Goal: Information Seeking & Learning: Find specific fact

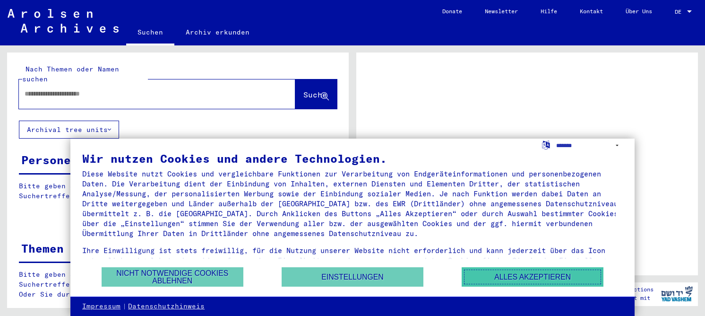
click at [511, 278] on button "Alles akzeptieren" at bounding box center [533, 276] width 142 height 19
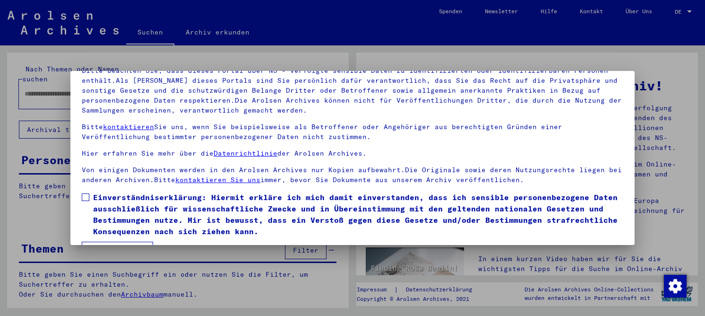
scroll to position [78, 0]
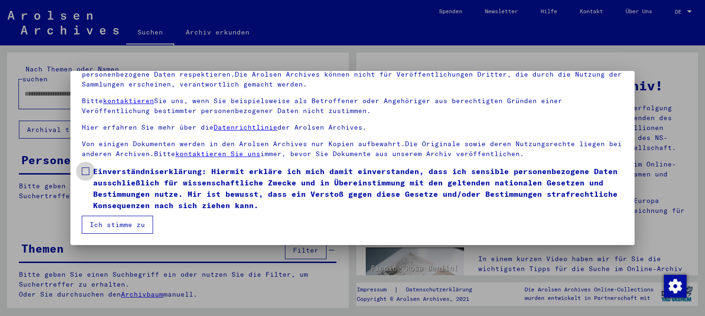
click at [140, 192] on span "Einverständniserklärung: Hiermit erkläre ich mich damit einverstanden, dass ich…" at bounding box center [358, 187] width 530 height 45
click at [125, 220] on button "Ich stimme zu" at bounding box center [117, 225] width 71 height 18
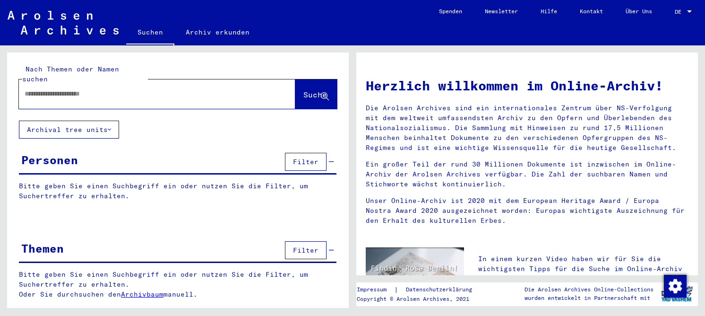
click at [129, 89] on input "text" at bounding box center [146, 94] width 242 height 10
type input "**********"
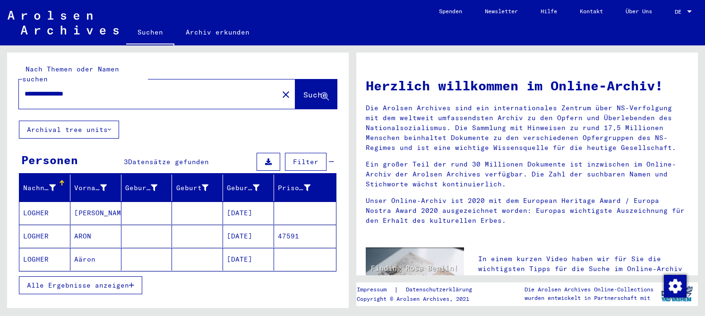
click at [159, 233] on mat-cell at bounding box center [146, 236] width 51 height 23
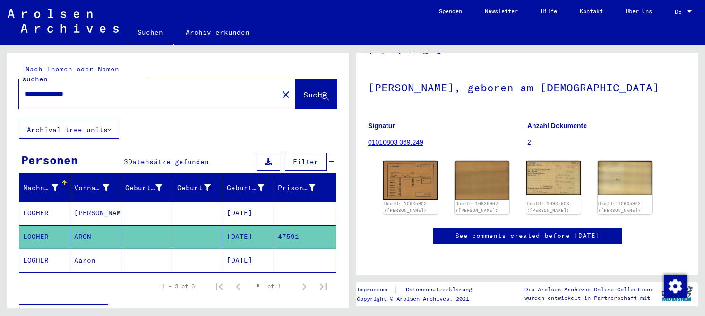
scroll to position [95, 0]
click at [230, 201] on mat-cell "[DATE]" at bounding box center [248, 212] width 51 height 23
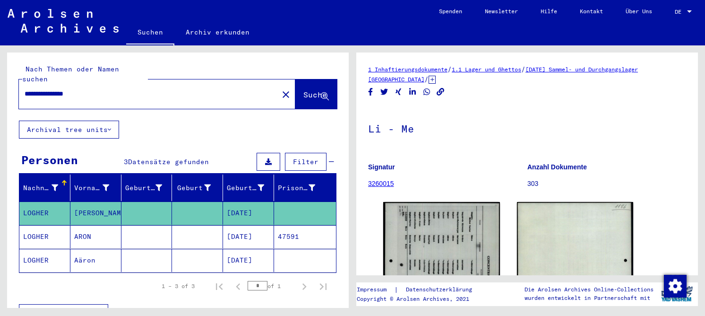
click at [274, 251] on mat-cell at bounding box center [305, 260] width 62 height 23
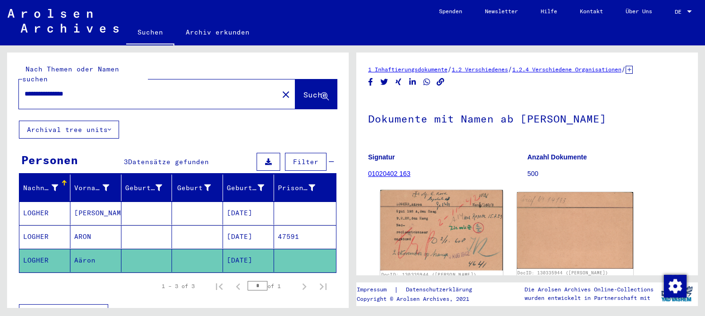
click at [425, 215] on img at bounding box center [442, 230] width 122 height 80
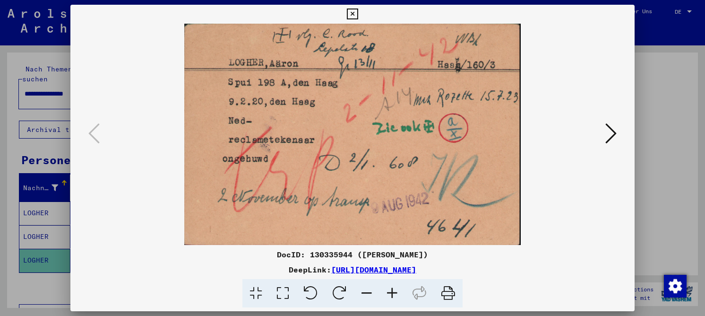
click at [351, 16] on icon at bounding box center [352, 14] width 11 height 11
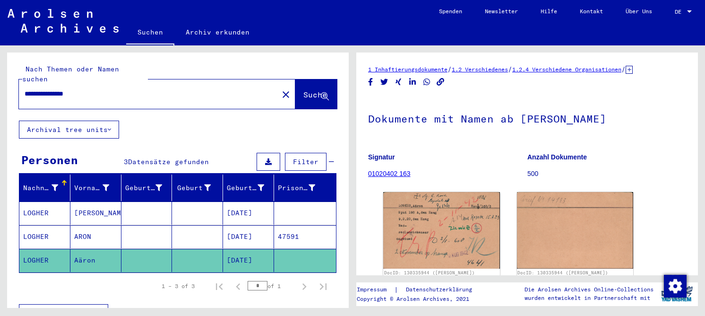
click at [248, 226] on mat-cell "[DATE]" at bounding box center [248, 236] width 51 height 23
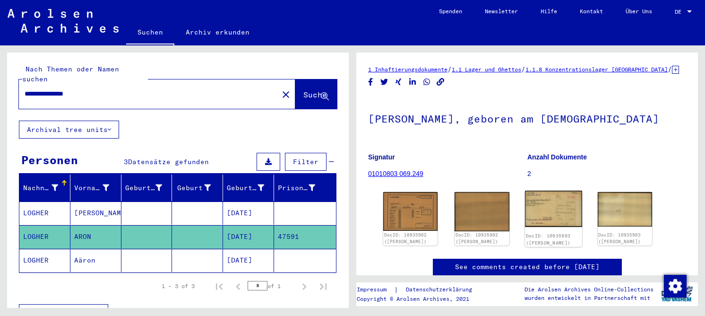
click at [543, 213] on img at bounding box center [553, 208] width 57 height 36
drag, startPoint x: 78, startPoint y: 84, endPoint x: 6, endPoint y: 83, distance: 72.3
click at [6, 83] on div "**********" at bounding box center [176, 176] width 353 height 262
type input "*****"
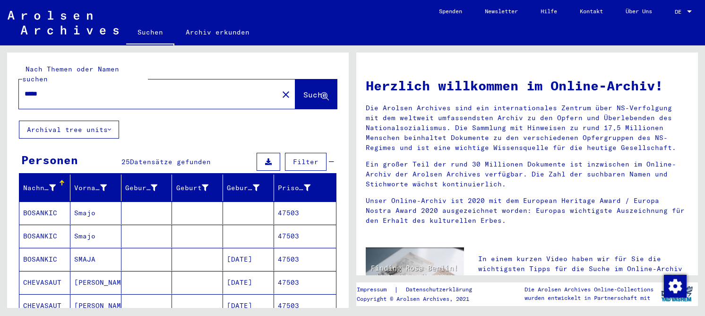
click at [44, 225] on mat-cell "BOSANKIC" at bounding box center [44, 236] width 51 height 23
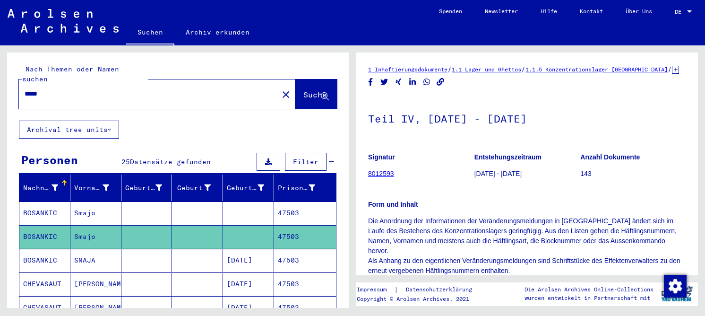
drag, startPoint x: 94, startPoint y: 88, endPoint x: 4, endPoint y: 87, distance: 89.4
click at [4, 87] on div "Nach Themen oder Namen suchen ***** close Suche Archival tree units Personen 25…" at bounding box center [176, 176] width 353 height 262
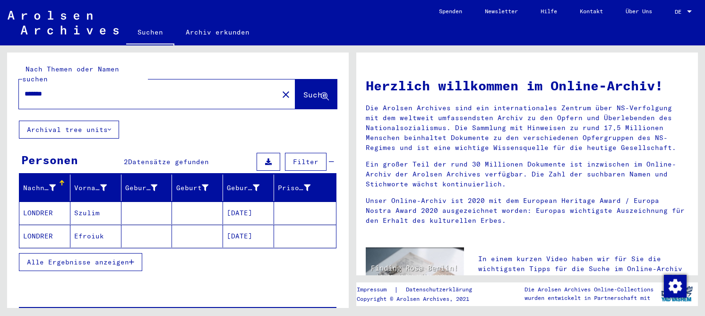
drag, startPoint x: 60, startPoint y: 86, endPoint x: 10, endPoint y: 79, distance: 49.6
click at [10, 79] on div "Nach Themen oder Namen suchen ******* close Suche" at bounding box center [178, 86] width 342 height 68
type input "*****"
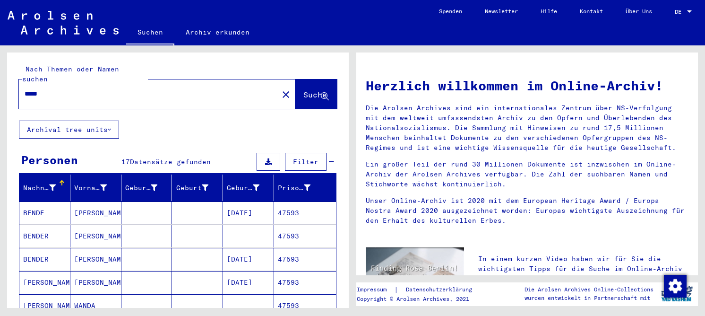
click at [90, 225] on mat-cell "[PERSON_NAME]" at bounding box center [95, 236] width 51 height 23
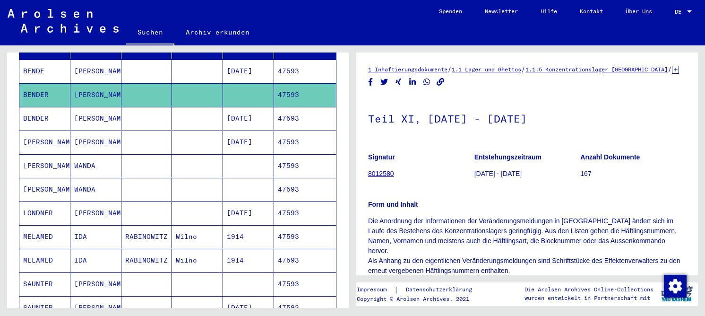
click at [84, 206] on mat-cell "[PERSON_NAME]" at bounding box center [95, 212] width 51 height 23
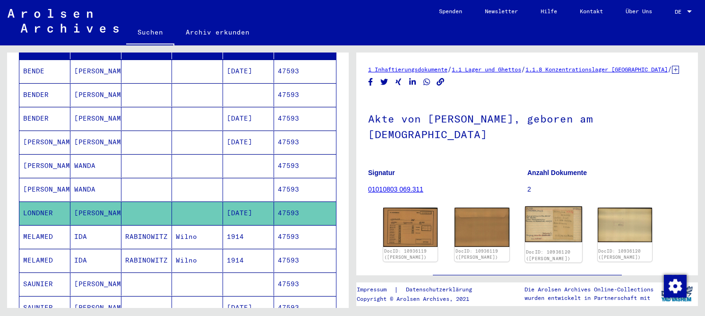
click at [531, 219] on img at bounding box center [553, 224] width 57 height 36
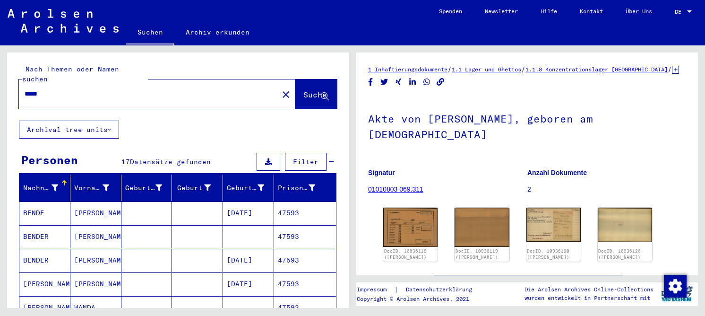
drag, startPoint x: 55, startPoint y: 84, endPoint x: 10, endPoint y: 85, distance: 45.4
click at [10, 85] on div "Nach Themen oder Namen suchen ***** close Suche" at bounding box center [178, 86] width 342 height 68
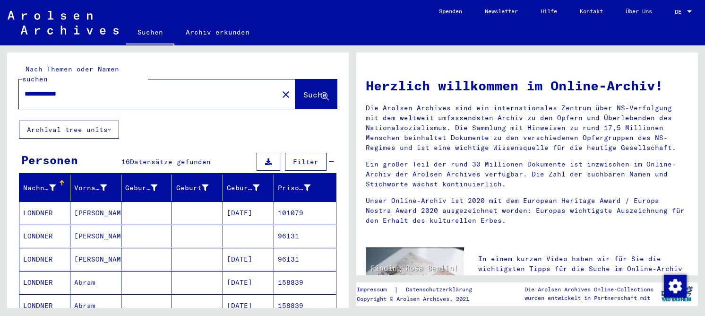
click at [193, 202] on mat-cell at bounding box center [197, 212] width 51 height 23
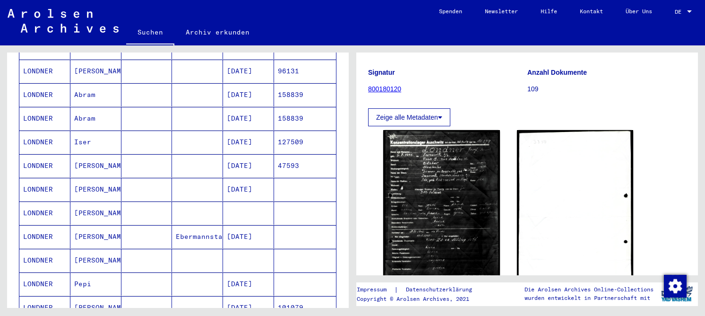
scroll to position [236, 0]
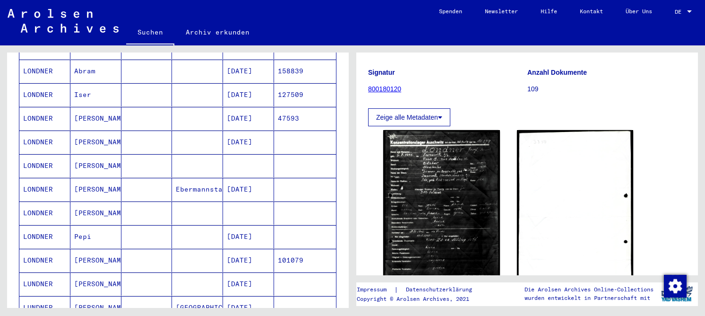
click at [238, 249] on mat-cell "[DATE]" at bounding box center [248, 260] width 51 height 23
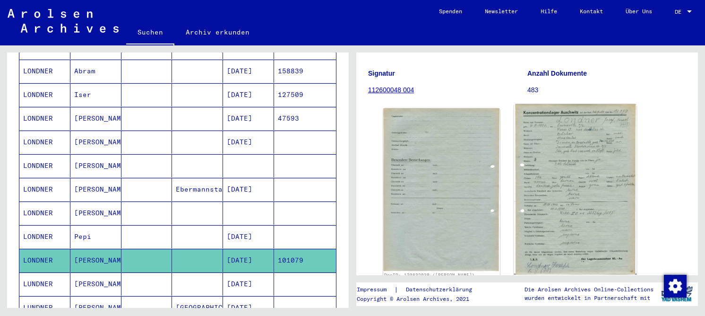
scroll to position [95, 0]
click at [553, 179] on img at bounding box center [575, 188] width 122 height 170
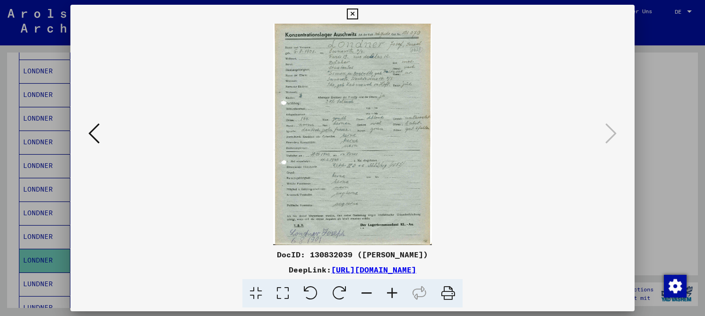
click at [283, 297] on icon at bounding box center [282, 293] width 27 height 29
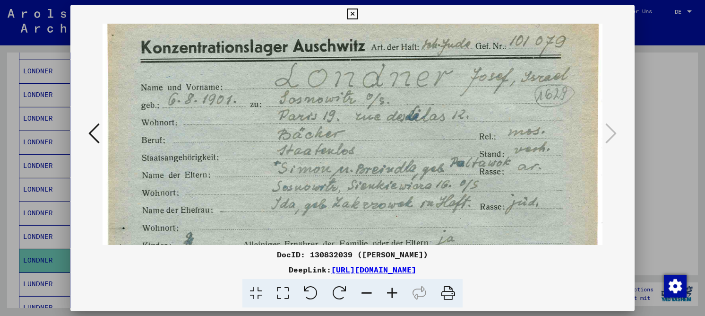
scroll to position [17, 0]
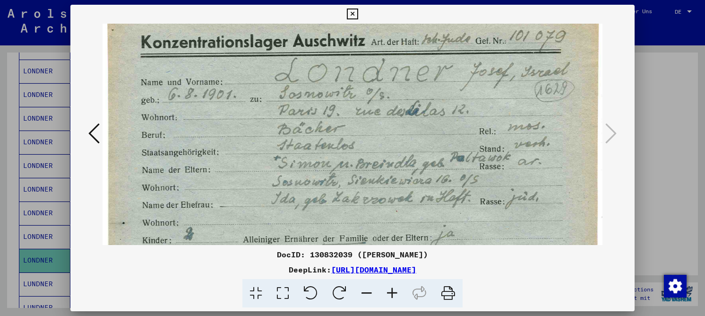
drag, startPoint x: 374, startPoint y: 178, endPoint x: 372, endPoint y: 170, distance: 8.5
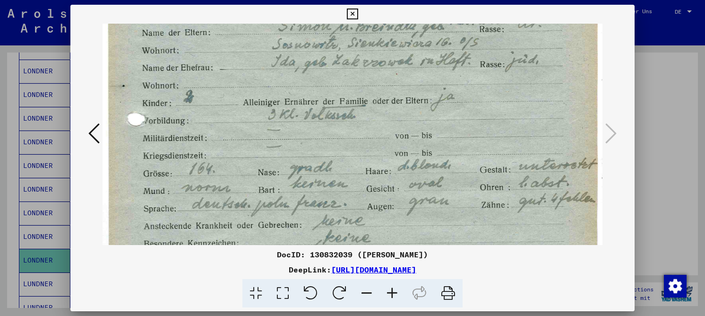
drag, startPoint x: 366, startPoint y: 187, endPoint x: 361, endPoint y: 50, distance: 137.2
click at [361, 50] on img at bounding box center [353, 218] width 500 height 696
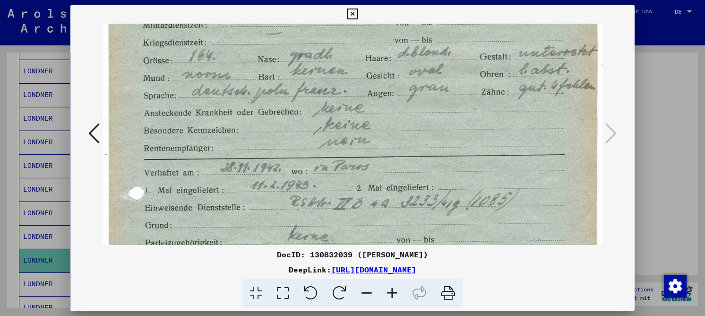
drag, startPoint x: 363, startPoint y: 147, endPoint x: 367, endPoint y: 37, distance: 110.7
click at [367, 37] on img at bounding box center [353, 105] width 500 height 696
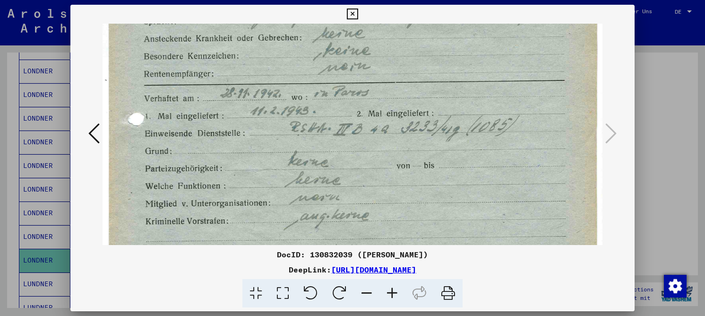
scroll to position [351, 0]
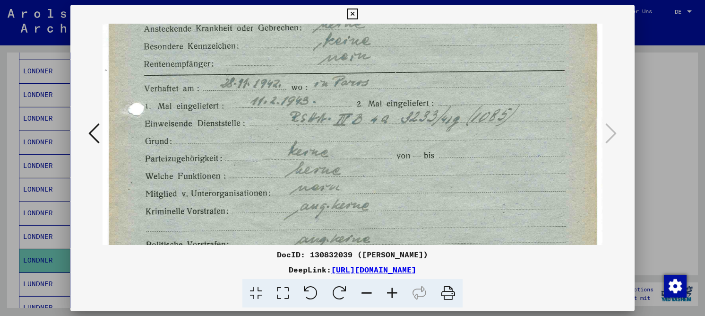
drag, startPoint x: 371, startPoint y: 131, endPoint x: 367, endPoint y: 47, distance: 84.2
click at [367, 47] on img at bounding box center [353, 21] width 500 height 696
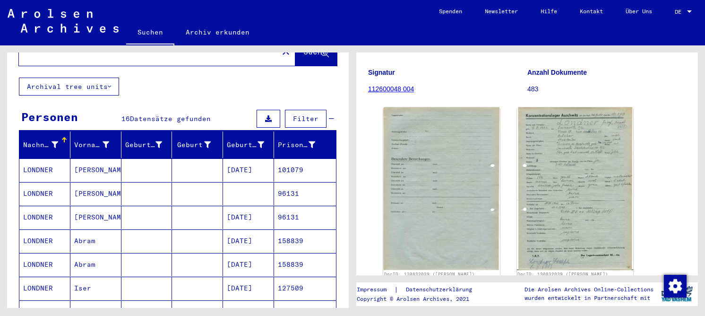
scroll to position [0, 0]
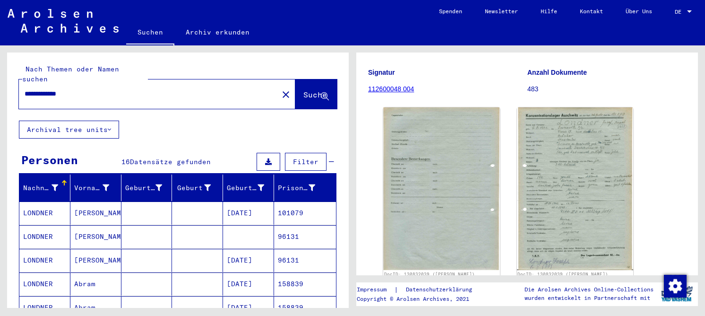
drag, startPoint x: 78, startPoint y: 83, endPoint x: 17, endPoint y: 83, distance: 60.5
click at [17, 83] on div "**********" at bounding box center [178, 86] width 342 height 68
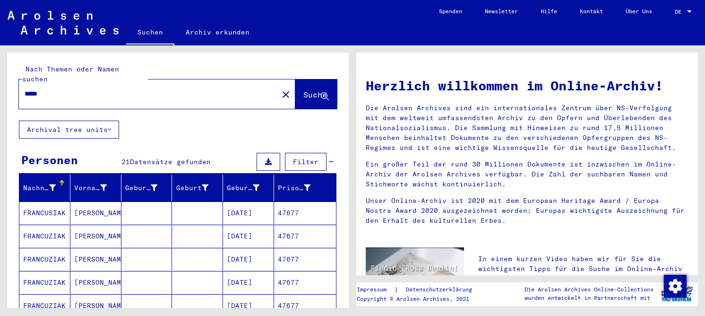
click at [121, 250] on mat-cell at bounding box center [146, 259] width 51 height 23
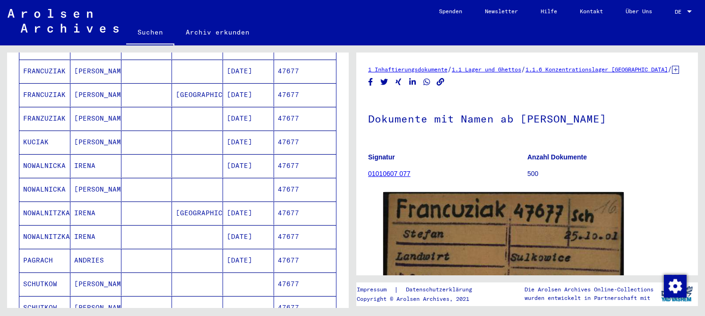
click at [82, 251] on mat-cell "ANDRIES" at bounding box center [95, 260] width 51 height 23
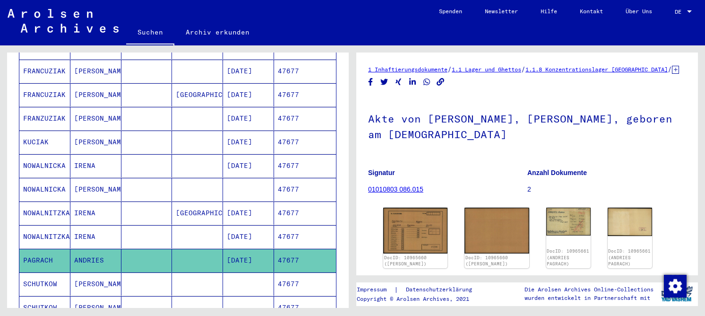
scroll to position [47, 0]
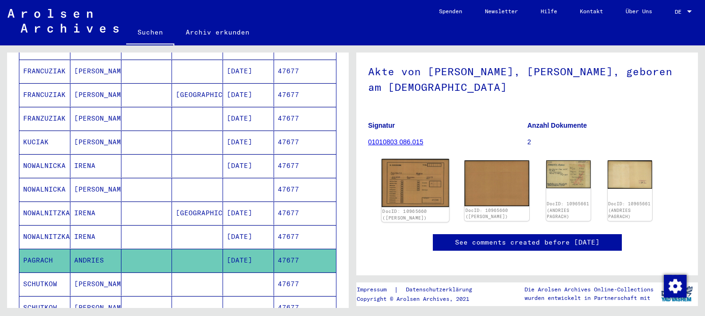
click at [415, 166] on img at bounding box center [416, 183] width 68 height 48
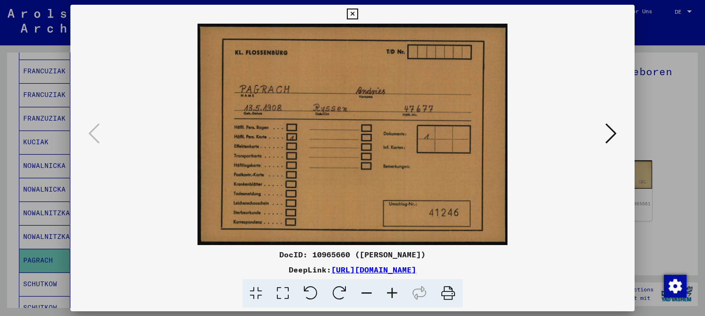
click at [620, 134] on div at bounding box center [352, 134] width 564 height 221
click at [610, 134] on icon at bounding box center [611, 133] width 11 height 23
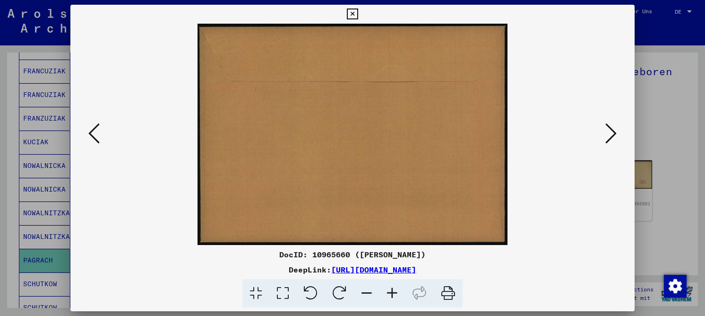
click at [607, 142] on icon at bounding box center [611, 133] width 11 height 23
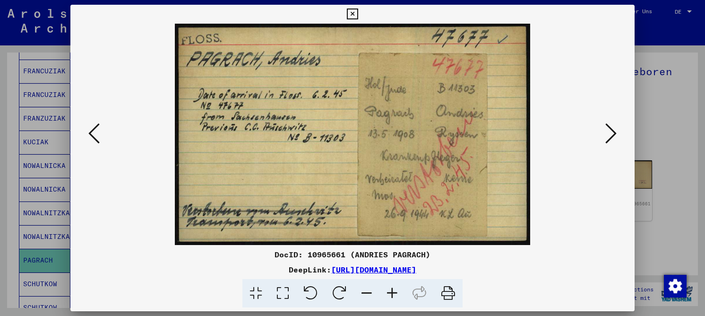
click at [287, 293] on icon at bounding box center [282, 293] width 27 height 29
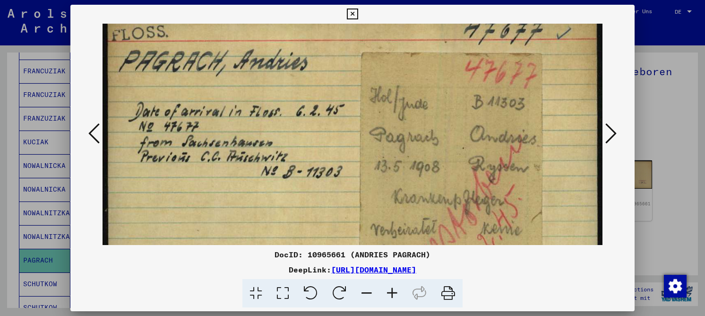
scroll to position [21, 0]
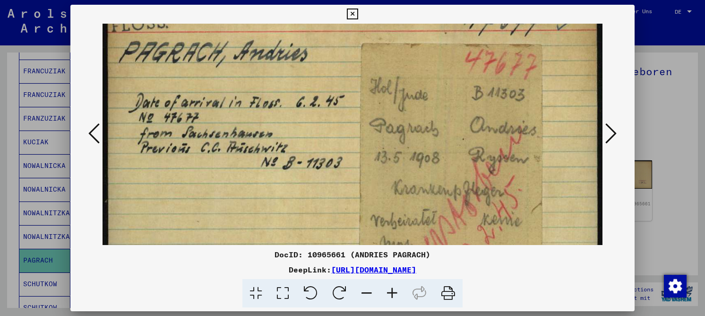
drag, startPoint x: 419, startPoint y: 120, endPoint x: 415, endPoint y: 99, distance: 21.6
click at [415, 99] on img at bounding box center [353, 157] width 500 height 311
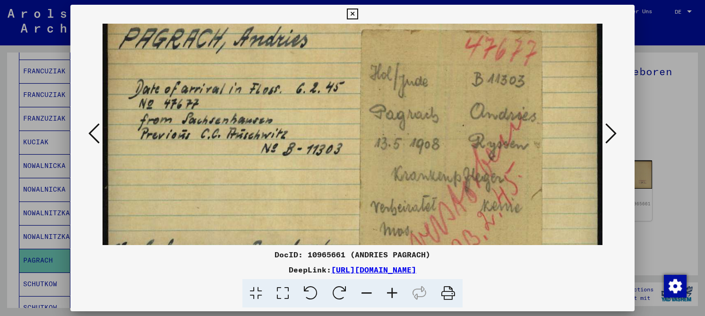
scroll to position [36, 0]
drag, startPoint x: 402, startPoint y: 134, endPoint x: 402, endPoint y: 119, distance: 14.7
click at [402, 119] on img at bounding box center [353, 143] width 500 height 311
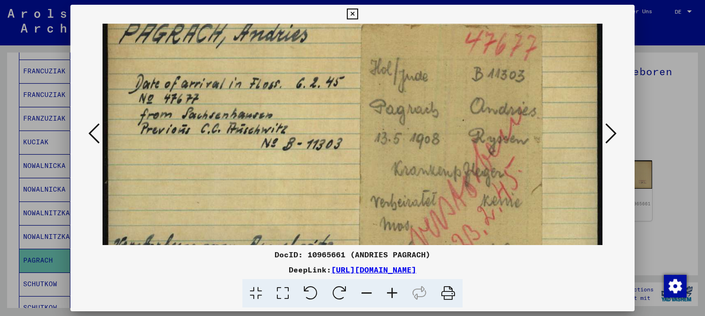
scroll to position [41, 0]
click at [402, 114] on img at bounding box center [353, 138] width 500 height 311
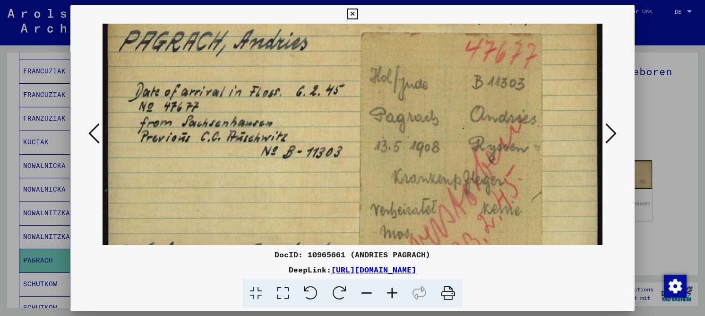
scroll to position [0, 0]
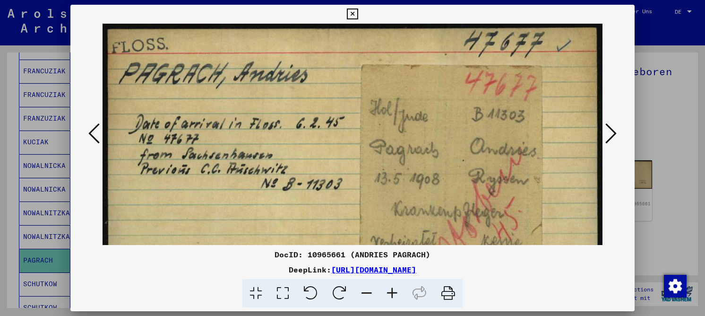
drag, startPoint x: 416, startPoint y: 137, endPoint x: 355, endPoint y: 188, distance: 79.2
click at [355, 188] on img at bounding box center [353, 179] width 500 height 311
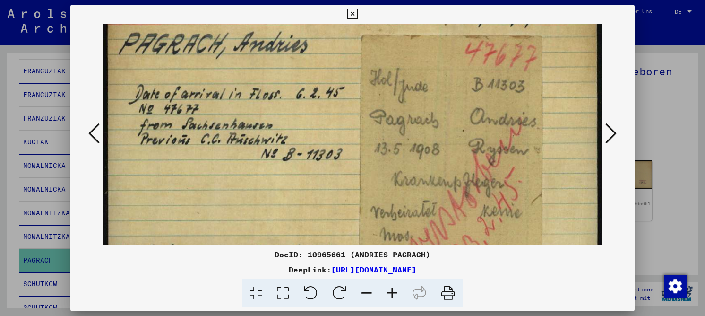
scroll to position [53, 0]
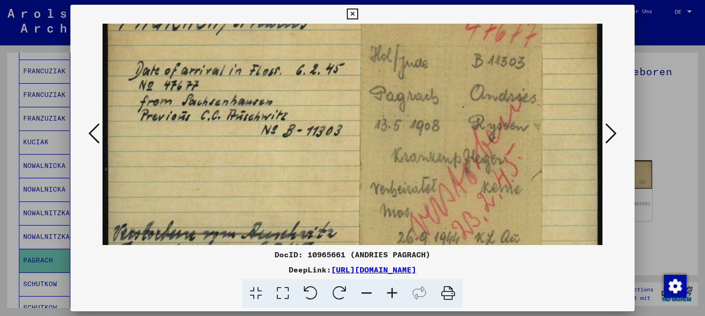
drag, startPoint x: 371, startPoint y: 135, endPoint x: 380, endPoint y: 83, distance: 52.8
click at [380, 83] on img at bounding box center [353, 125] width 500 height 311
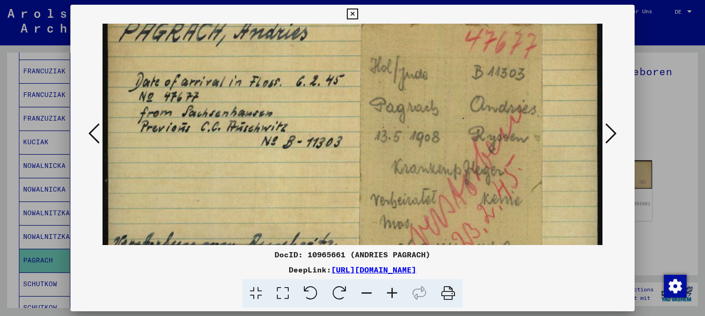
drag, startPoint x: 350, startPoint y: 184, endPoint x: 334, endPoint y: 182, distance: 16.6
click at [334, 182] on img at bounding box center [353, 137] width 500 height 311
click at [324, 115] on img at bounding box center [353, 137] width 500 height 311
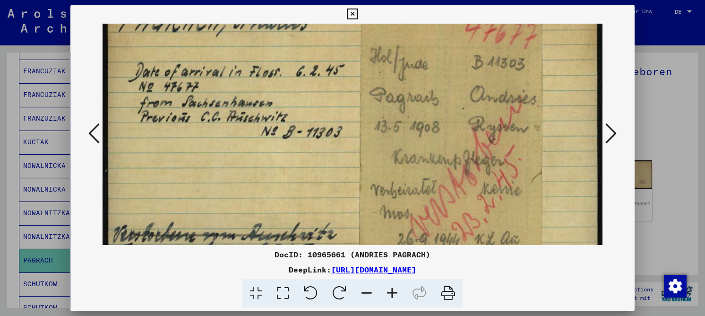
scroll to position [77, 0]
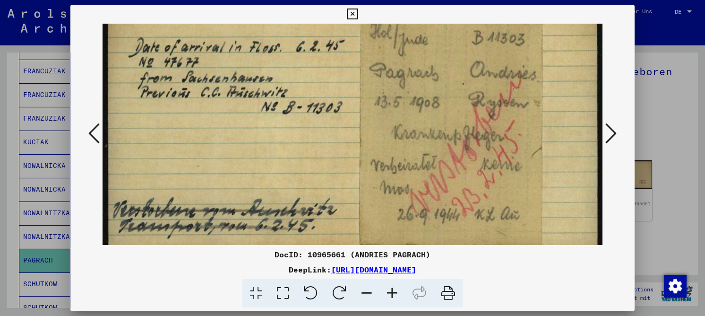
drag, startPoint x: 324, startPoint y: 115, endPoint x: 319, endPoint y: 80, distance: 35.4
click at [319, 80] on img at bounding box center [353, 102] width 500 height 311
click at [350, 13] on icon at bounding box center [352, 14] width 11 height 11
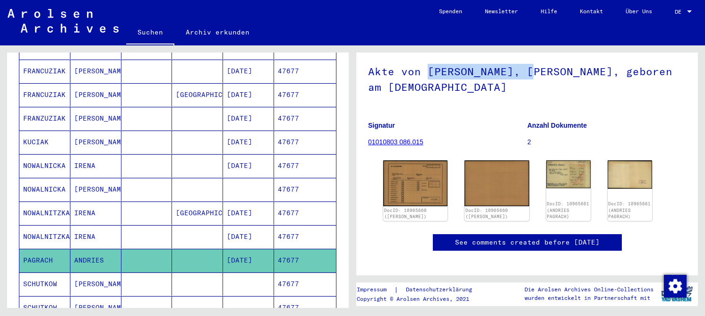
drag, startPoint x: 426, startPoint y: 76, endPoint x: 529, endPoint y: 80, distance: 103.1
click at [529, 80] on h1 "Akte von [PERSON_NAME], [PERSON_NAME], geboren am [DEMOGRAPHIC_DATA]" at bounding box center [527, 78] width 318 height 57
copy h1 "PAGRACH, ANDRIES"
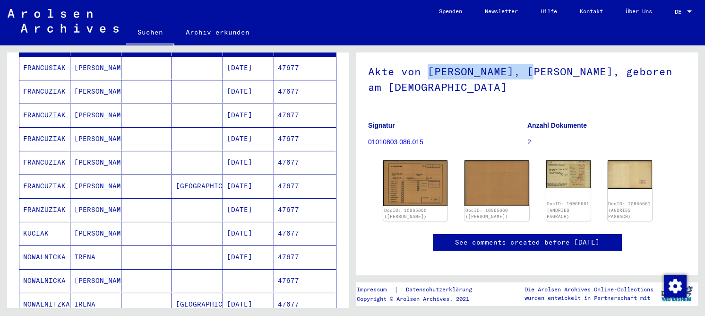
scroll to position [0, 0]
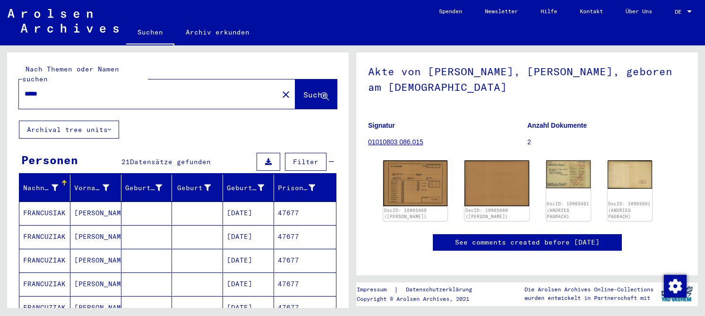
click at [57, 89] on input "*****" at bounding box center [149, 94] width 248 height 10
paste input "**********"
type input "**********"
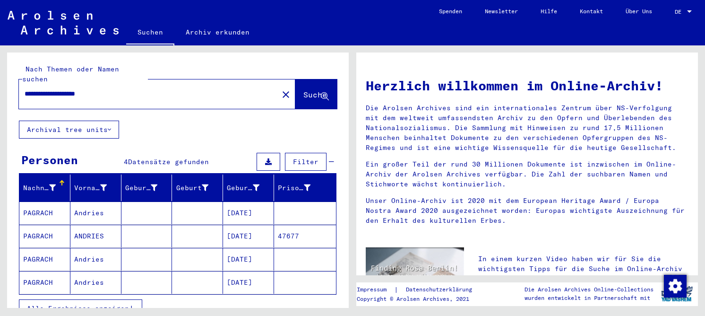
click at [70, 201] on mat-cell "Andries" at bounding box center [95, 212] width 51 height 23
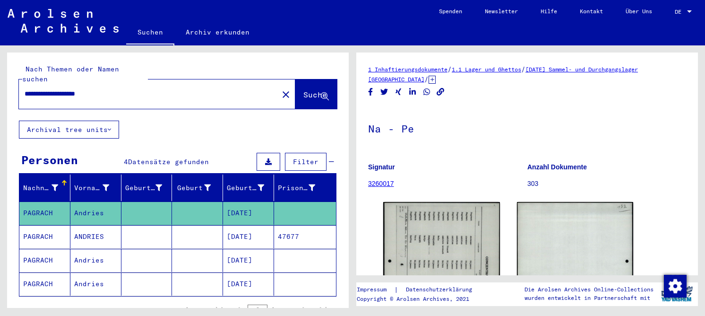
click at [203, 249] on mat-cell at bounding box center [197, 260] width 51 height 23
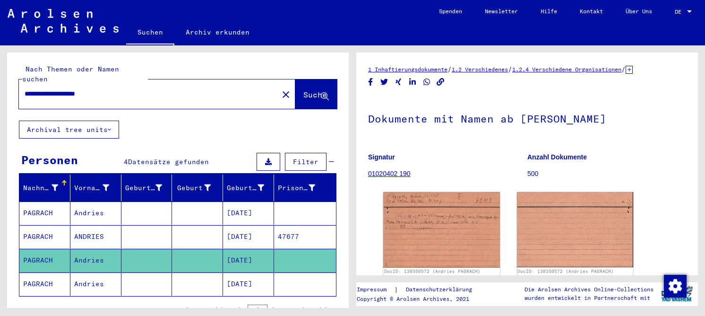
click at [136, 276] on mat-cell at bounding box center [146, 283] width 51 height 23
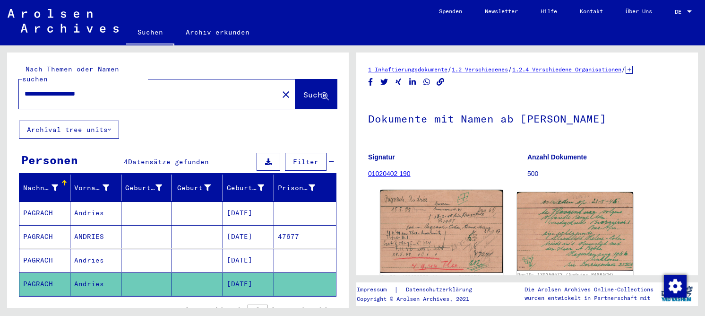
click at [487, 225] on img at bounding box center [442, 231] width 122 height 83
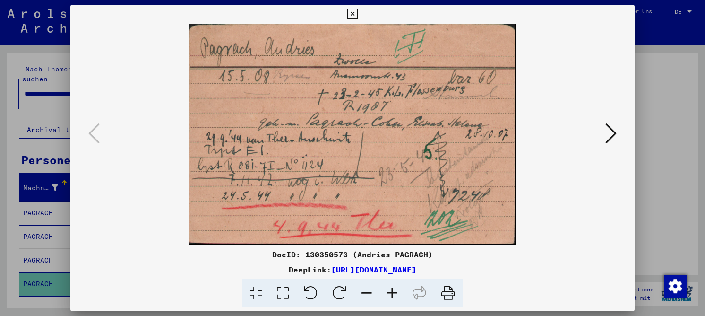
click at [394, 292] on icon at bounding box center [393, 293] width 26 height 29
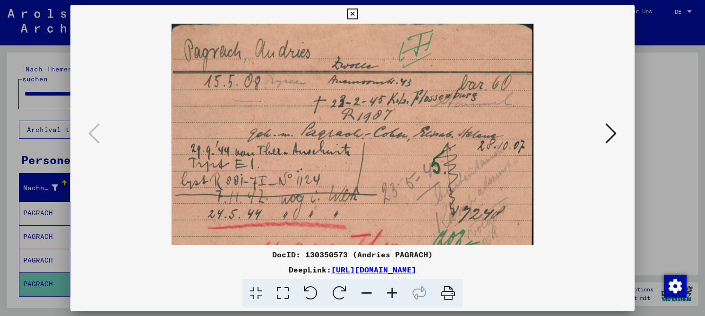
click at [394, 292] on icon at bounding box center [393, 293] width 26 height 29
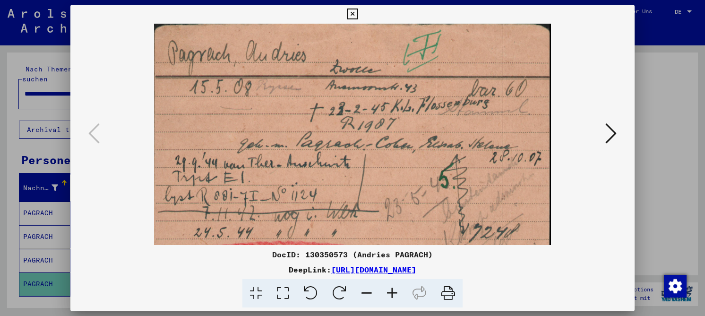
click at [393, 292] on icon at bounding box center [393, 293] width 26 height 29
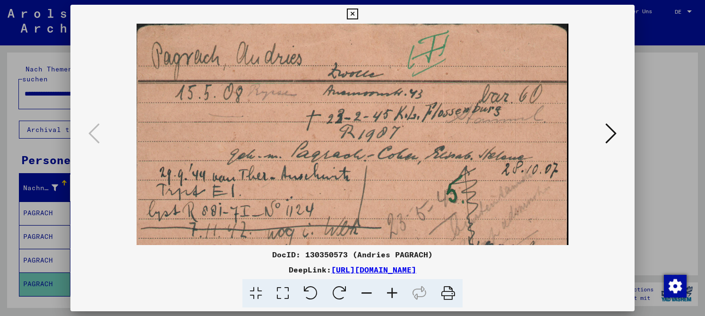
click at [392, 292] on icon at bounding box center [393, 293] width 26 height 29
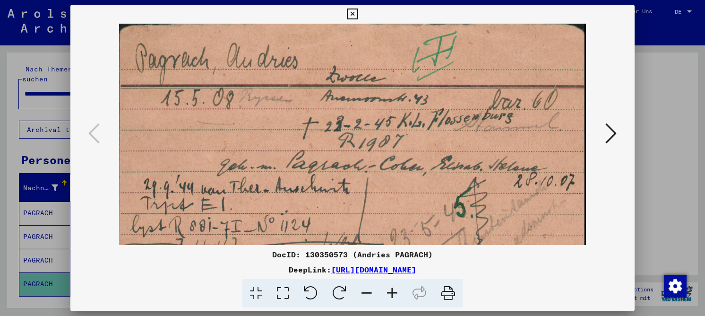
click at [391, 292] on icon at bounding box center [393, 293] width 26 height 29
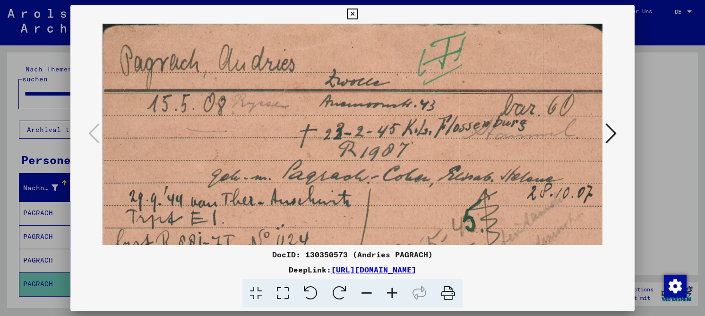
click at [389, 292] on icon at bounding box center [393, 293] width 26 height 29
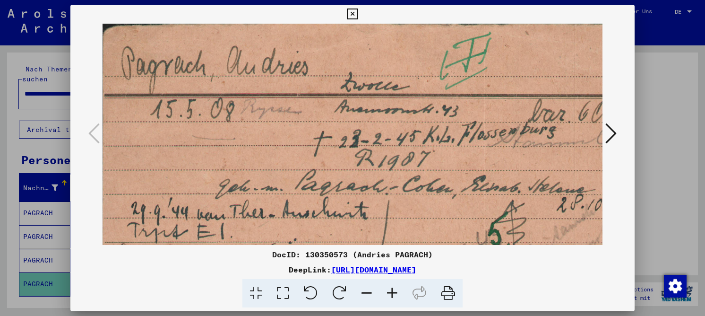
click at [389, 292] on icon at bounding box center [393, 293] width 26 height 29
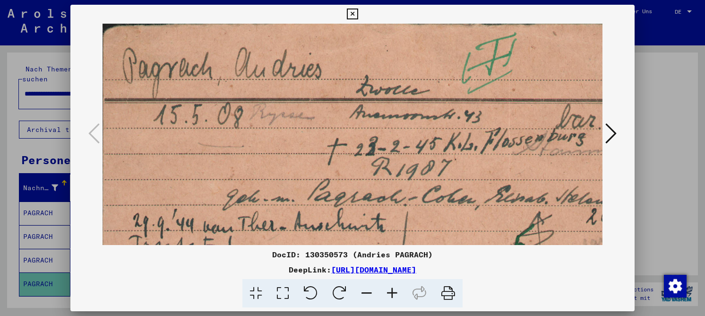
click at [389, 292] on icon at bounding box center [393, 293] width 26 height 29
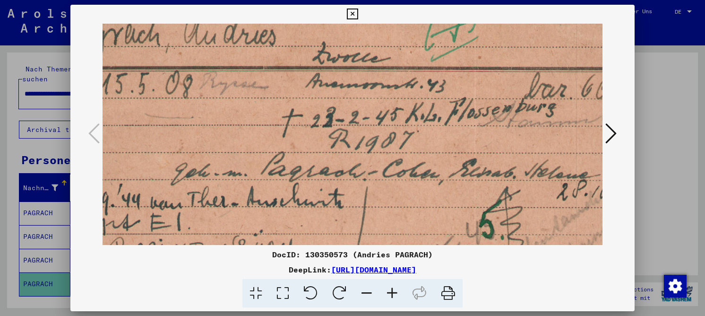
scroll to position [40, 60]
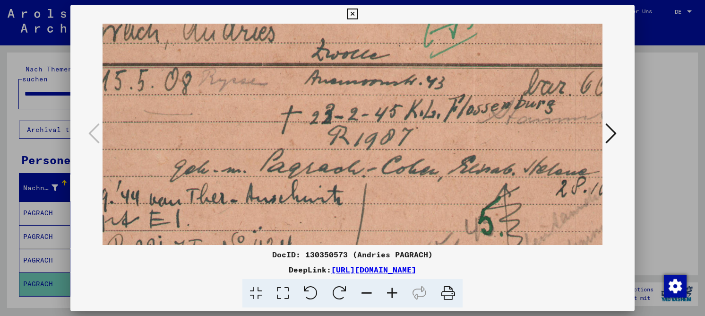
drag, startPoint x: 343, startPoint y: 163, endPoint x: 283, endPoint y: 123, distance: 72.0
click at [283, 123] on img at bounding box center [346, 189] width 607 height 410
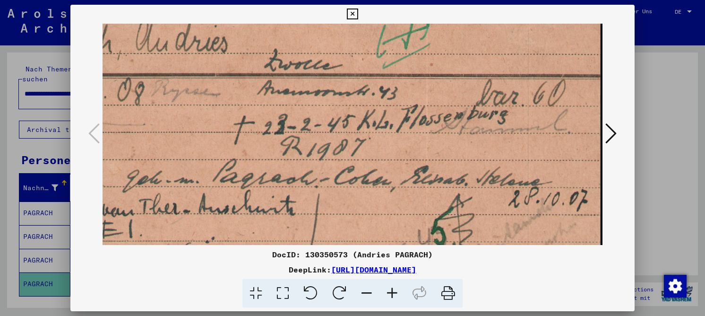
scroll to position [30, 107]
drag, startPoint x: 382, startPoint y: 77, endPoint x: 246, endPoint y: 144, distance: 152.4
click at [246, 144] on img at bounding box center [298, 198] width 607 height 410
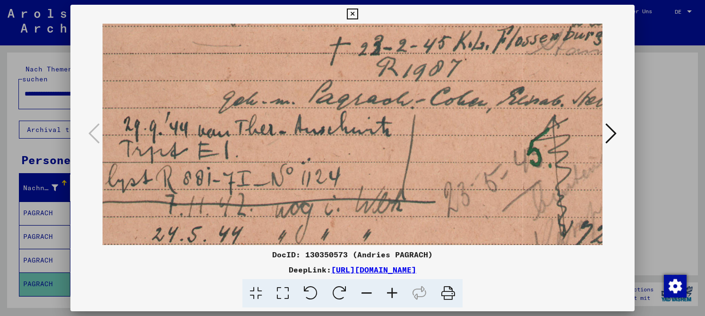
scroll to position [111, 10]
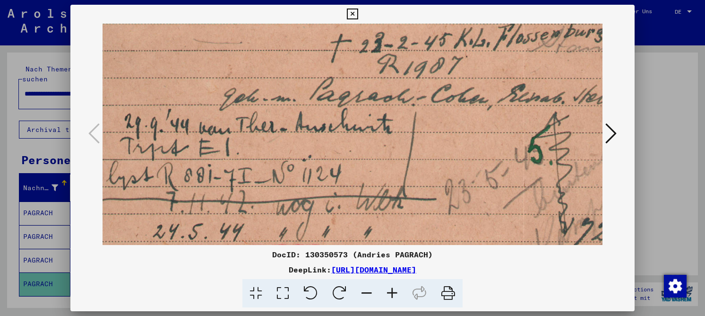
drag, startPoint x: 419, startPoint y: 146, endPoint x: 516, endPoint y: 65, distance: 126.2
click at [516, 65] on img at bounding box center [395, 118] width 607 height 410
click at [408, 145] on img at bounding box center [396, 117] width 607 height 410
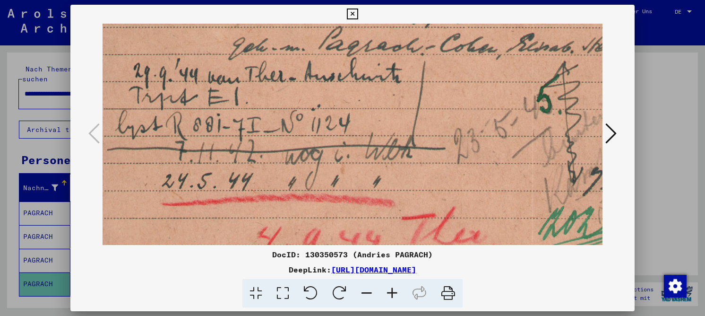
scroll to position [189, 0]
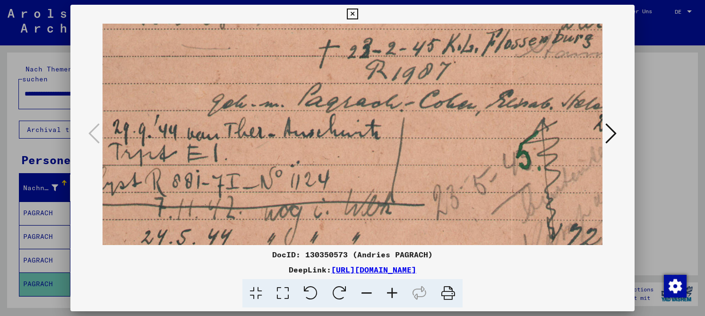
drag, startPoint x: 406, startPoint y: 182, endPoint x: 405, endPoint y: 137, distance: 45.9
click at [406, 158] on img at bounding box center [383, 123] width 607 height 410
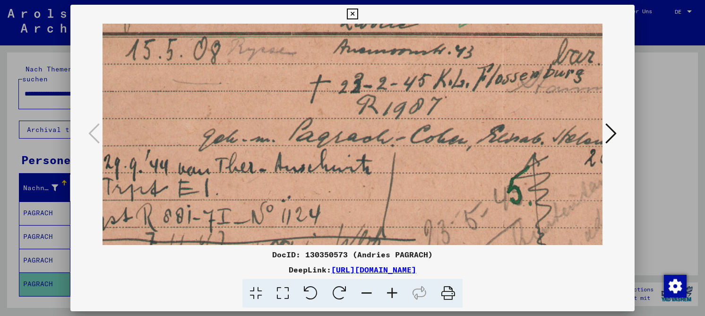
scroll to position [55, 33]
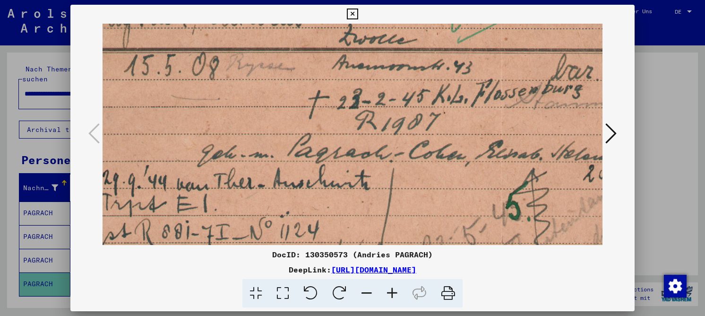
drag, startPoint x: 400, startPoint y: 131, endPoint x: 393, endPoint y: 177, distance: 46.4
click at [393, 177] on img at bounding box center [373, 174] width 607 height 410
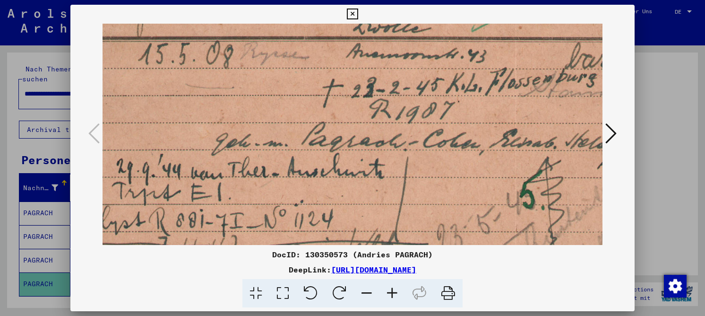
scroll to position [75, 7]
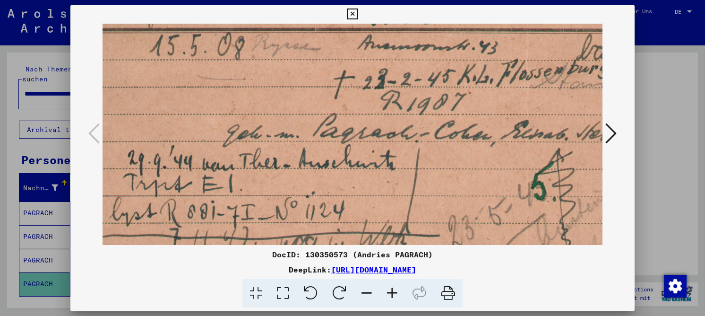
drag, startPoint x: 389, startPoint y: 172, endPoint x: 414, endPoint y: 152, distance: 32.3
click at [414, 152] on img at bounding box center [398, 154] width 607 height 410
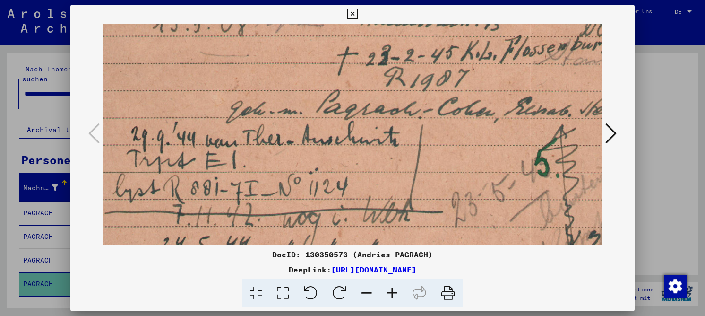
drag, startPoint x: 327, startPoint y: 159, endPoint x: 330, endPoint y: 135, distance: 23.9
click at [330, 135] on img at bounding box center [402, 130] width 607 height 410
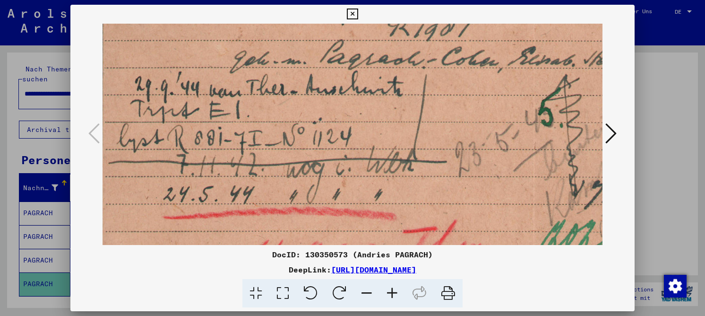
scroll to position [149, 0]
drag, startPoint x: 317, startPoint y: 162, endPoint x: 329, endPoint y: 112, distance: 52.2
click at [329, 112] on img at bounding box center [406, 80] width 607 height 410
click at [406, 84] on img at bounding box center [406, 80] width 607 height 410
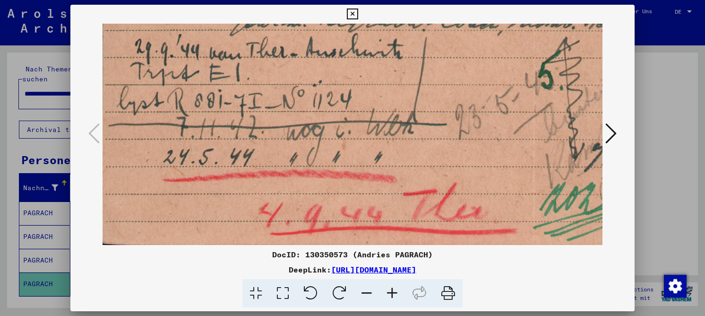
scroll to position [186, 0]
drag, startPoint x: 394, startPoint y: 98, endPoint x: 407, endPoint y: 61, distance: 39.3
click at [407, 61] on img at bounding box center [406, 42] width 607 height 410
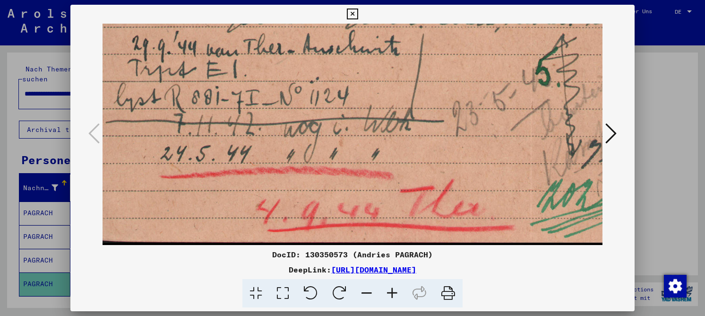
drag, startPoint x: 419, startPoint y: 86, endPoint x: 416, endPoint y: 81, distance: 5.5
click at [416, 81] on img at bounding box center [403, 40] width 607 height 410
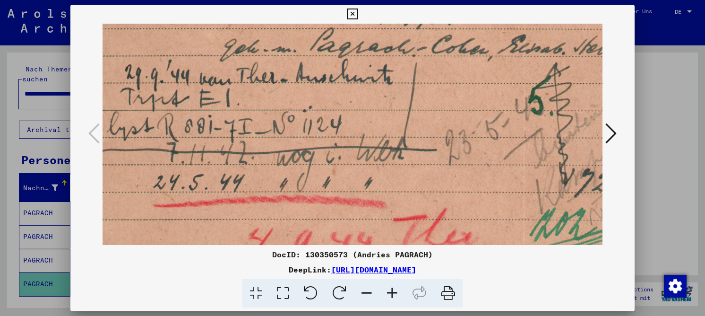
drag, startPoint x: 294, startPoint y: 133, endPoint x: 291, endPoint y: 149, distance: 16.2
click at [286, 162] on img at bounding box center [396, 68] width 607 height 410
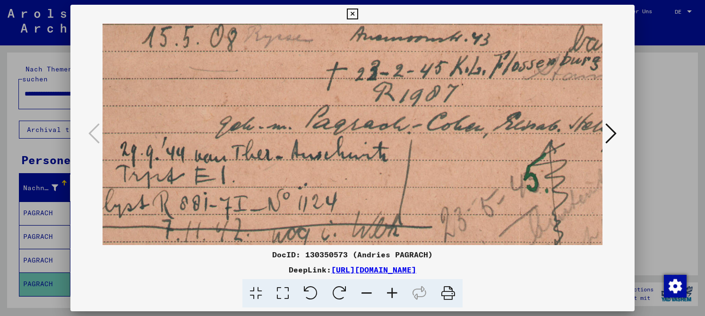
drag, startPoint x: 301, startPoint y: 107, endPoint x: 294, endPoint y: 197, distance: 90.0
click at [294, 197] on img at bounding box center [391, 145] width 607 height 410
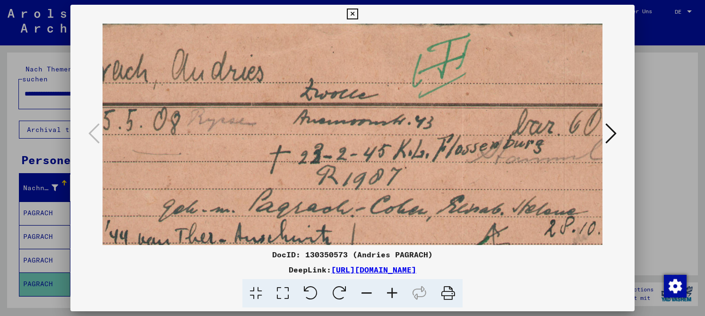
scroll to position [0, 72]
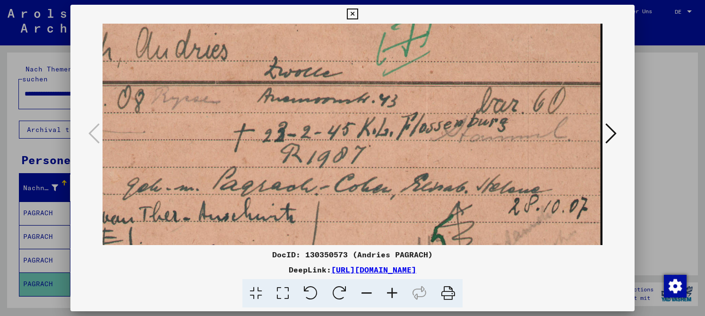
drag, startPoint x: 302, startPoint y: 75, endPoint x: 141, endPoint y: 140, distance: 173.6
click at [141, 140] on img at bounding box center [298, 207] width 607 height 410
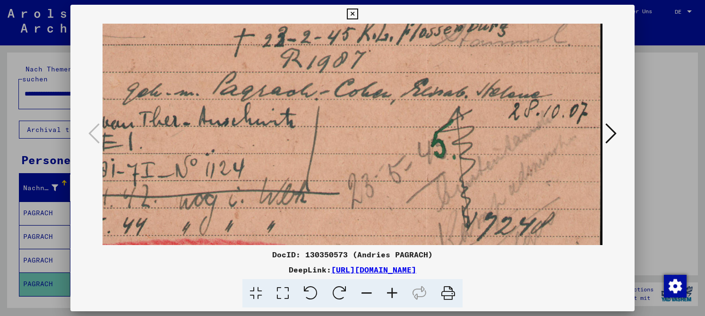
scroll to position [118, 107]
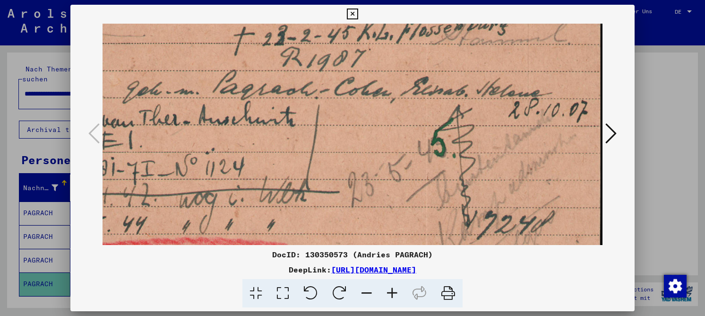
drag, startPoint x: 302, startPoint y: 153, endPoint x: 298, endPoint y: 57, distance: 95.6
click at [298, 57] on img at bounding box center [298, 110] width 607 height 410
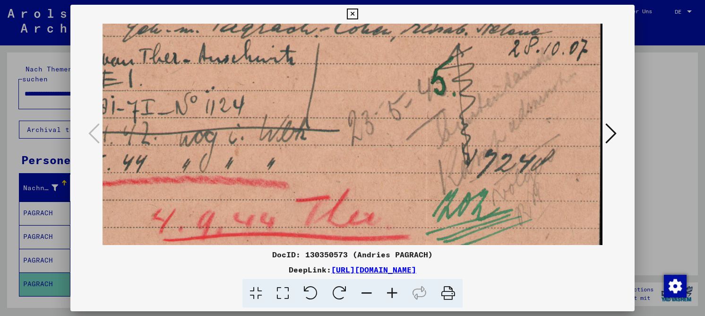
scroll to position [180, 107]
drag, startPoint x: 351, startPoint y: 140, endPoint x: 347, endPoint y: 84, distance: 56.9
click at [347, 84] on img at bounding box center [298, 49] width 607 height 410
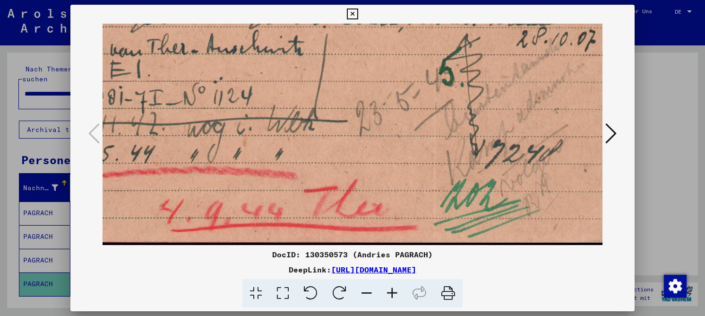
drag, startPoint x: 328, startPoint y: 95, endPoint x: 337, endPoint y: 65, distance: 31.1
click at [336, 64] on img at bounding box center [306, 40] width 607 height 410
click at [617, 133] on button at bounding box center [611, 134] width 17 height 27
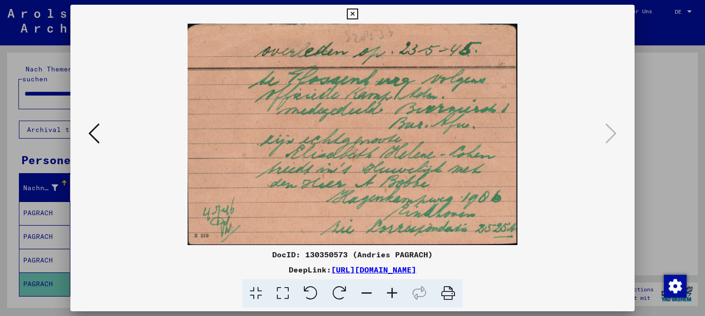
click at [354, 9] on icon at bounding box center [352, 14] width 11 height 11
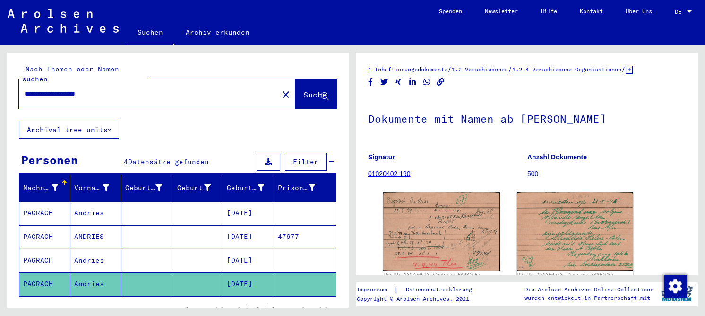
click at [264, 249] on mat-cell "[DATE]" at bounding box center [248, 260] width 51 height 23
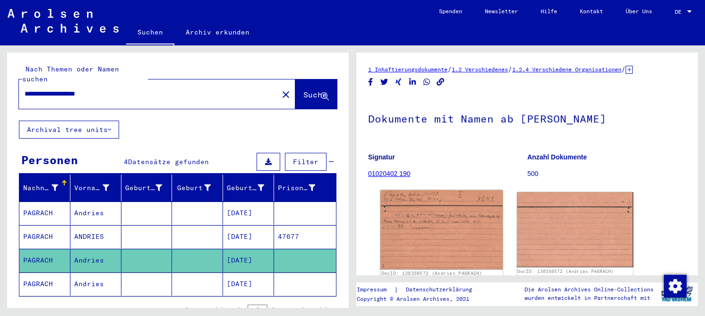
click at [458, 217] on img at bounding box center [442, 229] width 122 height 79
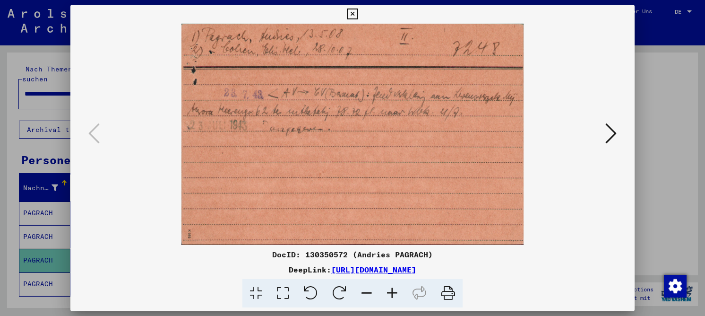
click at [285, 293] on icon at bounding box center [282, 293] width 27 height 29
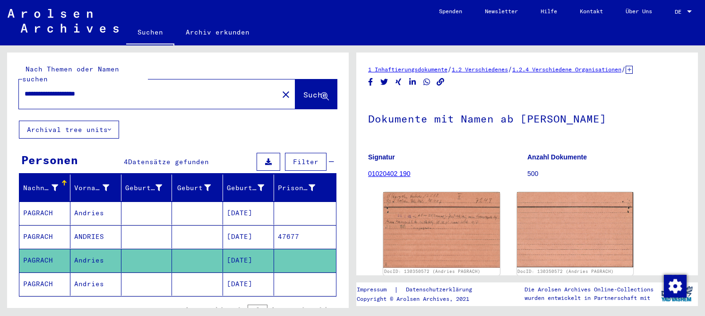
click at [202, 225] on mat-cell at bounding box center [197, 236] width 51 height 23
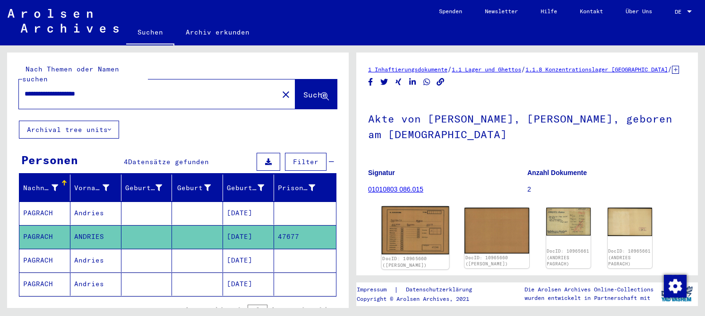
click at [422, 209] on img at bounding box center [416, 230] width 68 height 48
drag, startPoint x: 118, startPoint y: 86, endPoint x: 2, endPoint y: 86, distance: 116.3
click at [2, 86] on div "**********" at bounding box center [176, 176] width 353 height 262
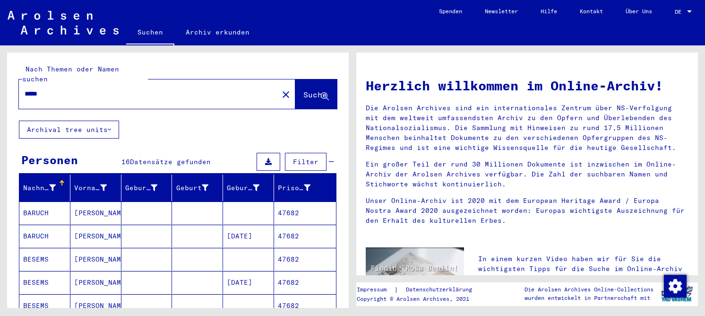
click at [143, 277] on mat-cell at bounding box center [146, 282] width 51 height 23
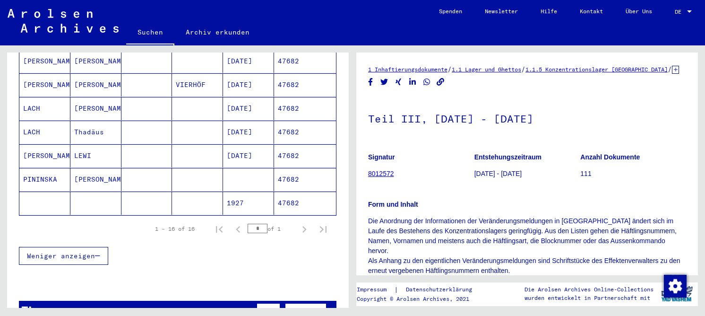
scroll to position [378, 0]
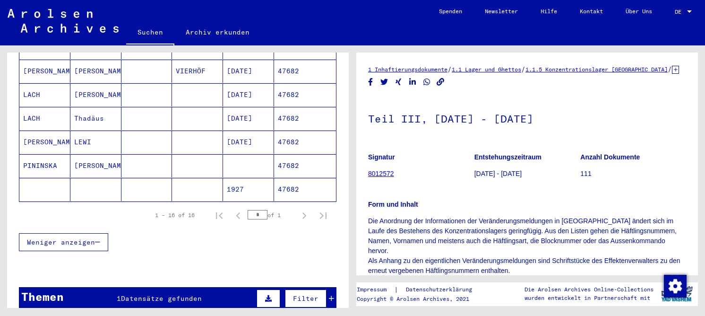
click at [78, 136] on mat-cell "LEWI" at bounding box center [95, 141] width 51 height 23
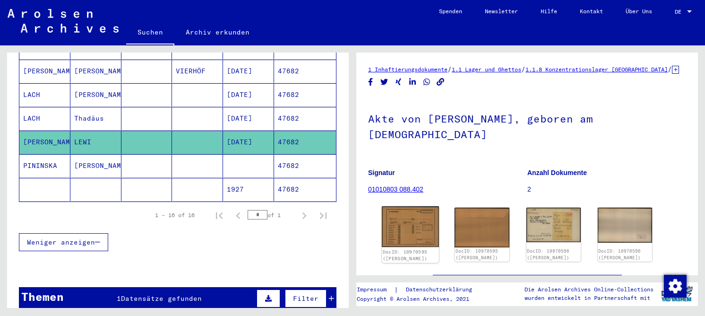
click at [404, 223] on img at bounding box center [410, 226] width 57 height 41
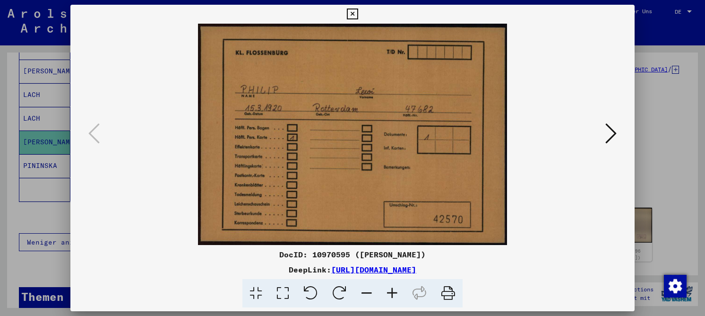
click at [612, 130] on icon at bounding box center [611, 133] width 11 height 23
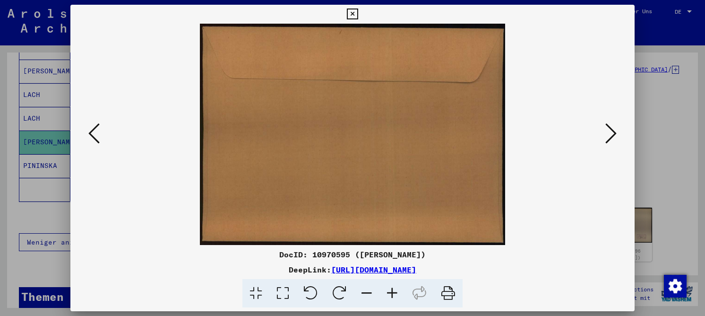
click at [612, 130] on icon at bounding box center [611, 133] width 11 height 23
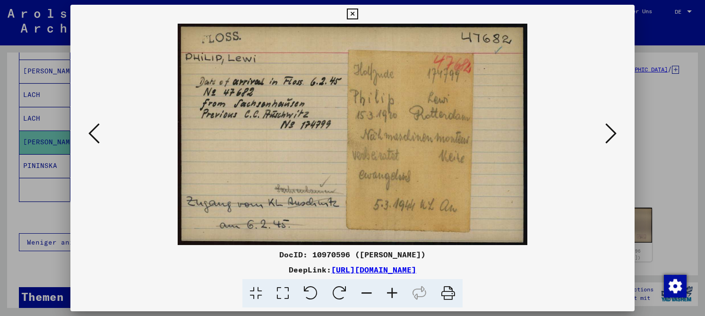
click at [282, 290] on icon at bounding box center [282, 293] width 27 height 29
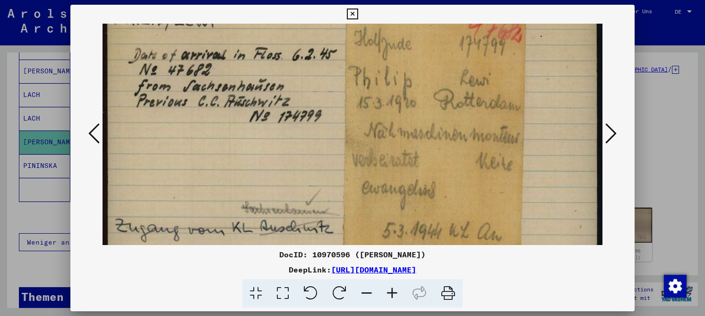
drag, startPoint x: 445, startPoint y: 135, endPoint x: 441, endPoint y: 112, distance: 23.9
click at [441, 112] on img at bounding box center [353, 130] width 500 height 316
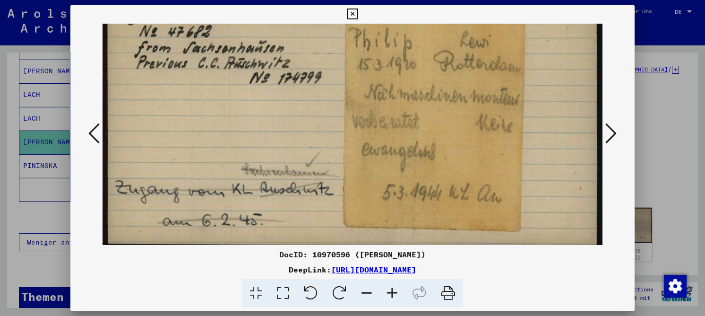
scroll to position [90, 0]
drag, startPoint x: 410, startPoint y: 168, endPoint x: 401, endPoint y: 150, distance: 19.4
click at [401, 150] on img at bounding box center [353, 91] width 500 height 316
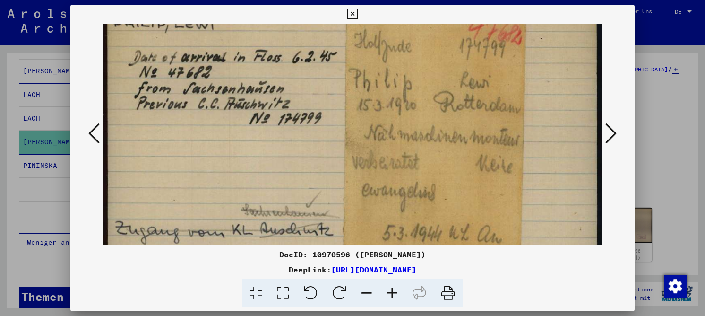
drag, startPoint x: 367, startPoint y: 98, endPoint x: 356, endPoint y: 131, distance: 34.5
click at [357, 138] on img at bounding box center [353, 132] width 500 height 316
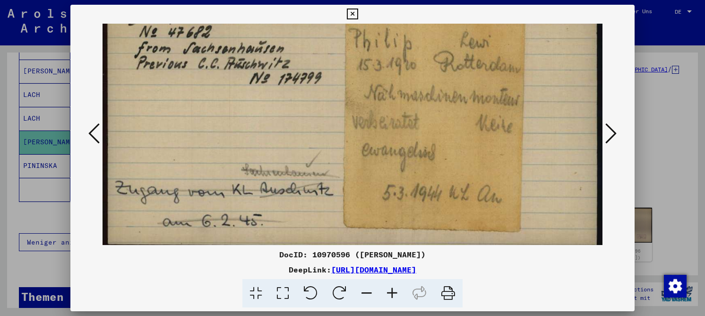
drag, startPoint x: 343, startPoint y: 100, endPoint x: 352, endPoint y: 62, distance: 39.3
click at [352, 61] on img at bounding box center [353, 92] width 500 height 316
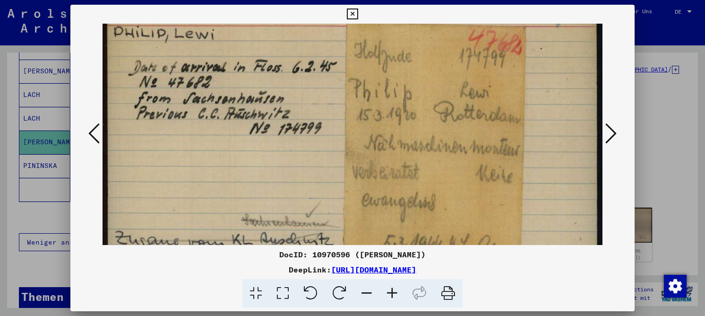
drag, startPoint x: 355, startPoint y: 109, endPoint x: 319, endPoint y: 144, distance: 50.1
click at [319, 144] on img at bounding box center [353, 142] width 500 height 316
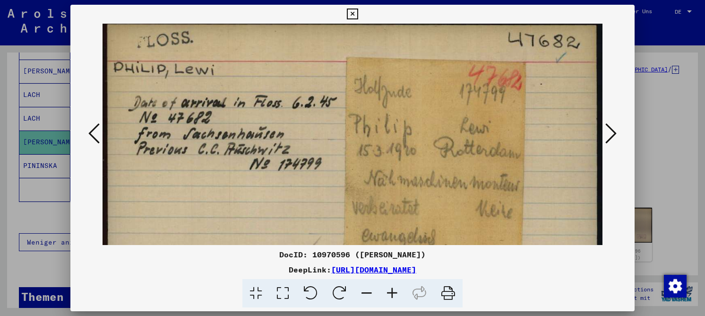
scroll to position [0, 0]
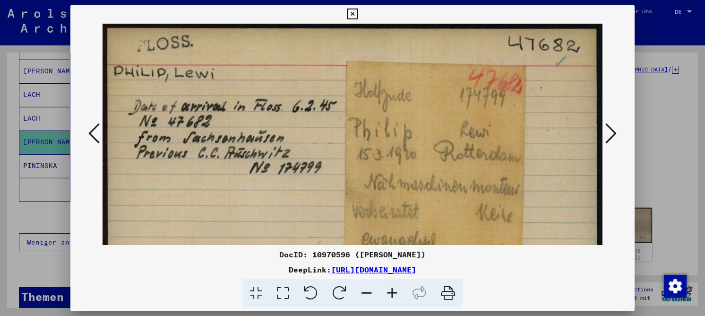
drag, startPoint x: 312, startPoint y: 80, endPoint x: 315, endPoint y: 136, distance: 55.8
click at [315, 136] on img at bounding box center [353, 182] width 500 height 316
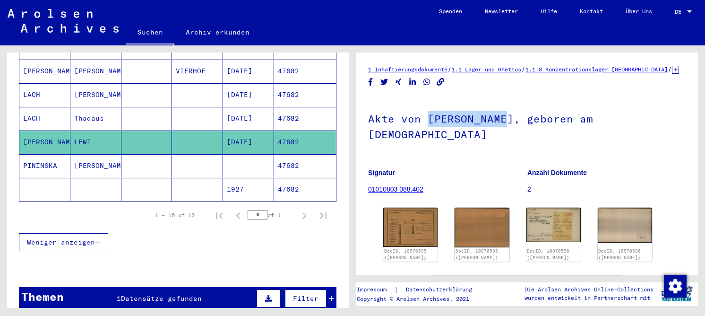
drag, startPoint x: 426, startPoint y: 132, endPoint x: 502, endPoint y: 127, distance: 75.8
click at [502, 127] on h1 "Akte von [PERSON_NAME], geboren am [DEMOGRAPHIC_DATA]" at bounding box center [527, 125] width 318 height 57
copy h1 "[PERSON_NAME]"
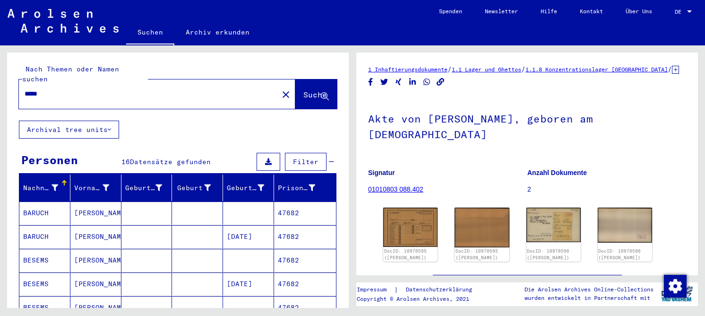
drag, startPoint x: 48, startPoint y: 84, endPoint x: 13, endPoint y: 83, distance: 35.0
click at [13, 83] on div "Nach Themen oder Namen suchen ***** close Suche" at bounding box center [178, 86] width 342 height 68
paste input "*******"
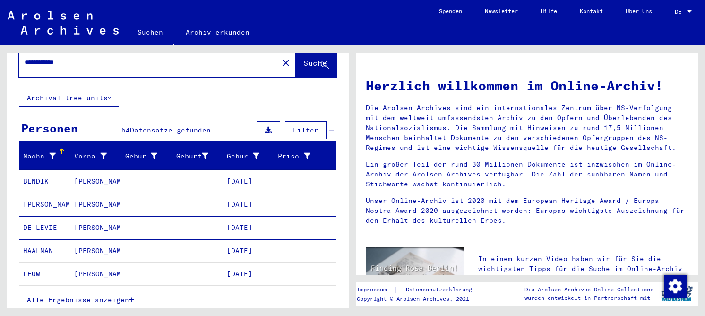
scroll to position [47, 0]
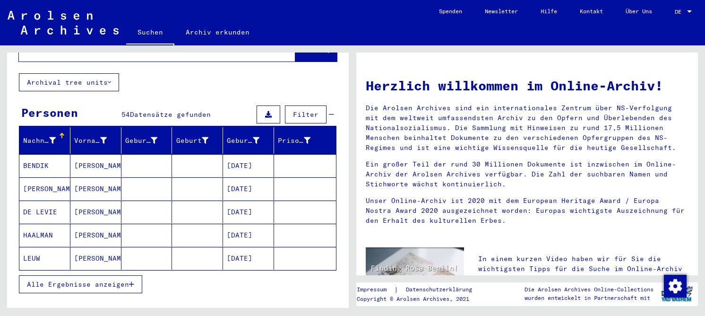
click at [77, 280] on span "Alle Ergebnisse anzeigen" at bounding box center [78, 284] width 102 height 9
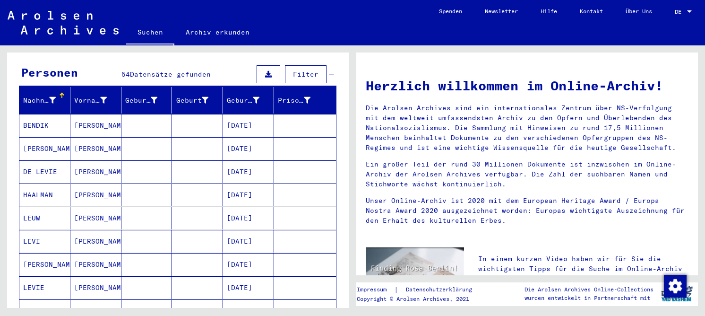
scroll to position [0, 0]
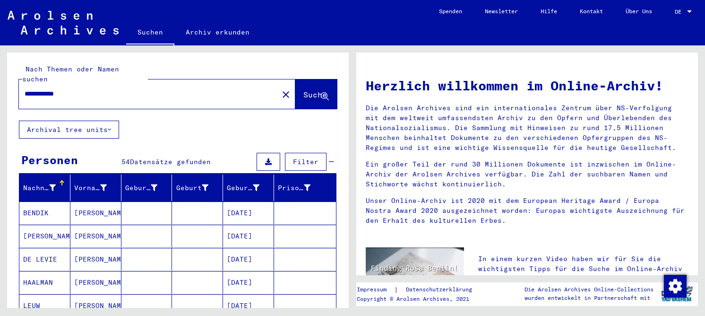
click at [156, 89] on input "**********" at bounding box center [146, 94] width 242 height 10
type input "**********"
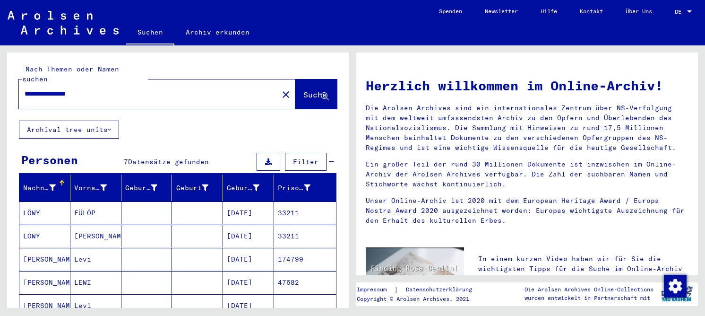
click at [153, 272] on mat-cell at bounding box center [146, 282] width 51 height 23
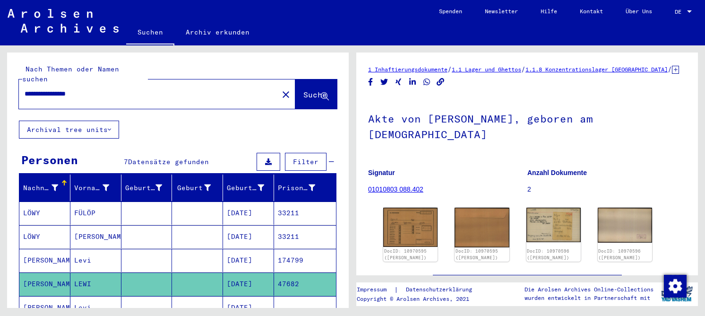
click at [223, 250] on mat-cell "[DATE]" at bounding box center [248, 260] width 51 height 23
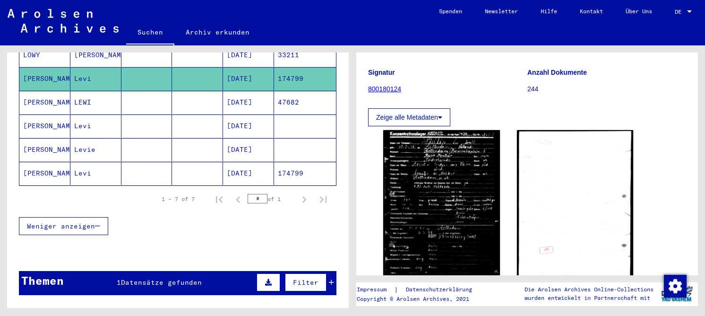
scroll to position [189, 0]
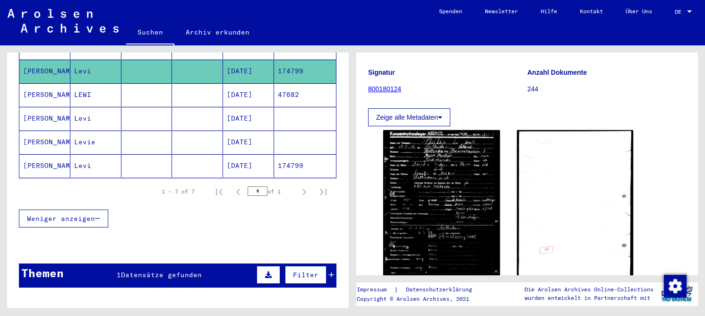
click at [174, 154] on mat-cell at bounding box center [197, 165] width 51 height 23
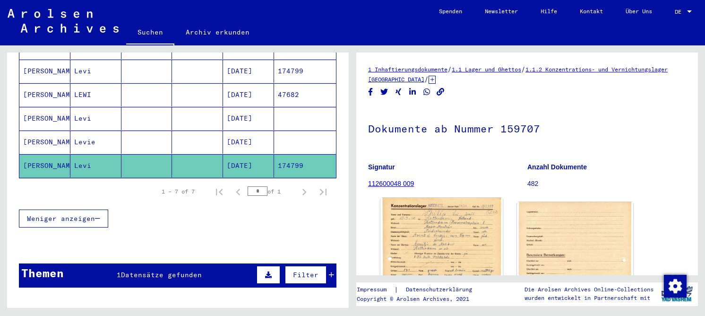
click at [435, 239] on img at bounding box center [442, 282] width 122 height 168
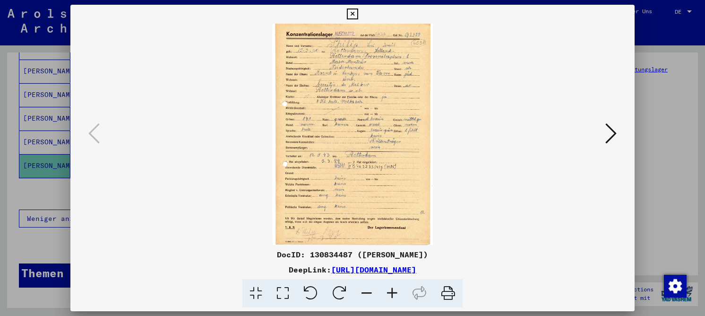
drag, startPoint x: 287, startPoint y: 287, endPoint x: 295, endPoint y: 264, distance: 24.1
click at [288, 287] on icon at bounding box center [282, 293] width 27 height 29
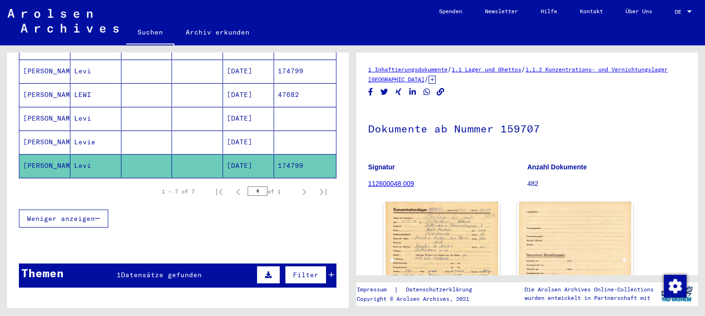
click at [79, 134] on mat-cell "Levie" at bounding box center [95, 141] width 51 height 23
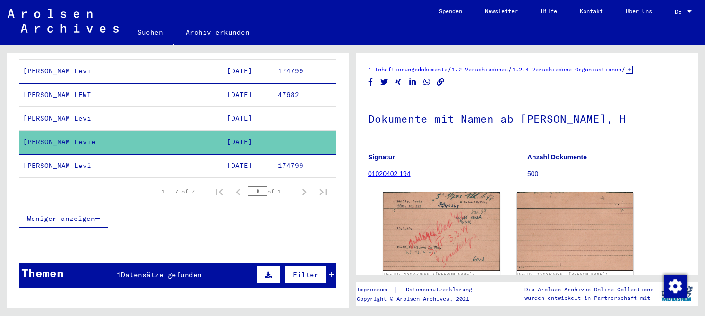
click at [83, 109] on mat-cell "Levi" at bounding box center [95, 118] width 51 height 23
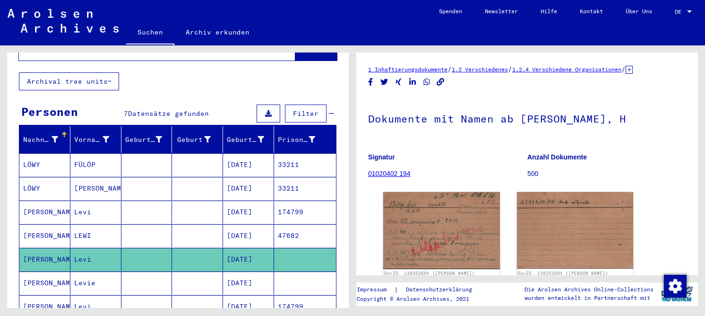
scroll to position [47, 0]
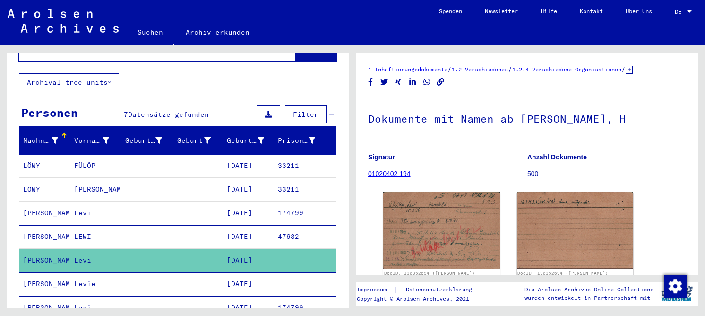
click at [198, 179] on mat-cell at bounding box center [197, 189] width 51 height 23
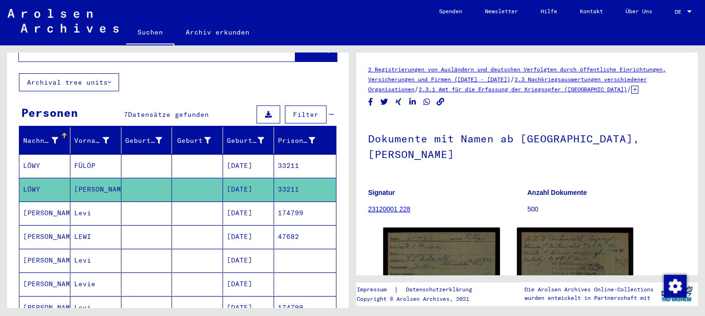
scroll to position [47, 0]
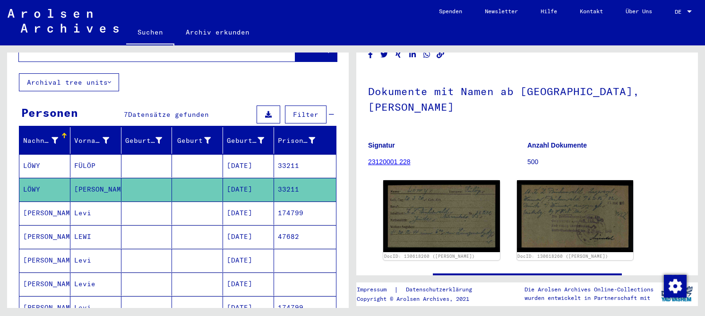
click at [467, 220] on img at bounding box center [441, 216] width 117 height 72
click at [243, 158] on mat-cell "[DATE]" at bounding box center [248, 165] width 51 height 23
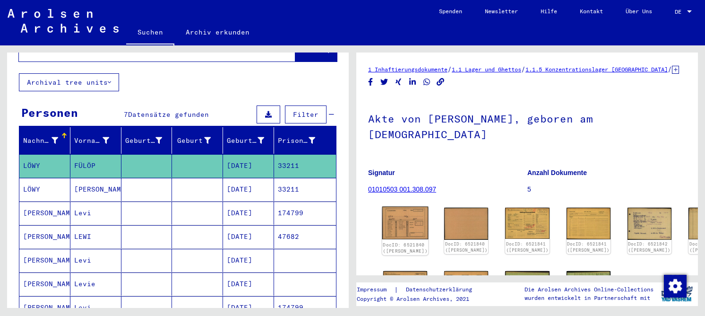
click at [411, 212] on img at bounding box center [405, 223] width 46 height 33
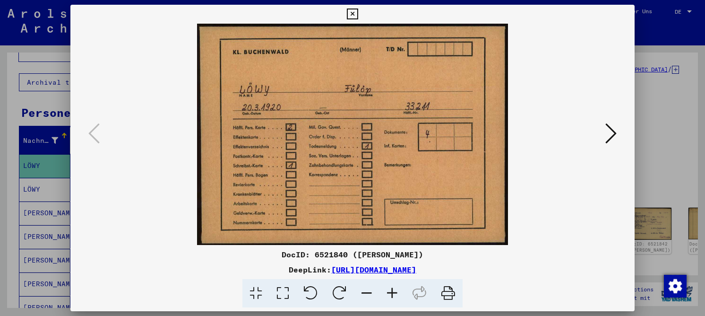
click at [618, 132] on button at bounding box center [611, 134] width 17 height 27
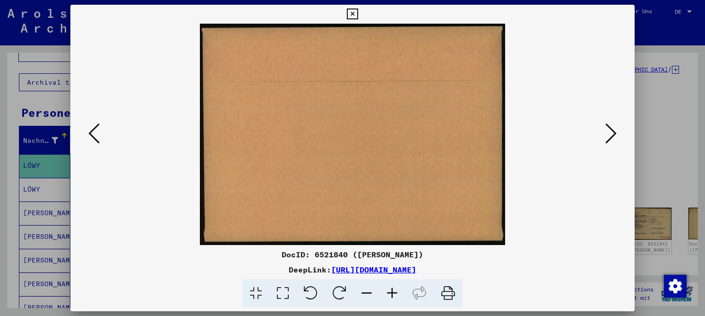
click at [618, 132] on button at bounding box center [611, 134] width 17 height 27
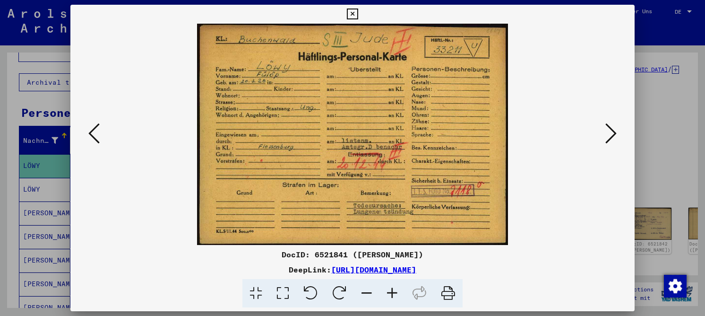
click at [281, 291] on icon at bounding box center [282, 293] width 27 height 29
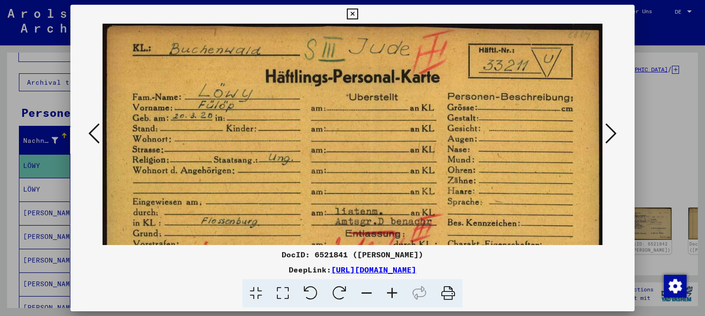
drag, startPoint x: 328, startPoint y: 148, endPoint x: 329, endPoint y: 160, distance: 11.9
click at [329, 160] on img at bounding box center [353, 201] width 500 height 355
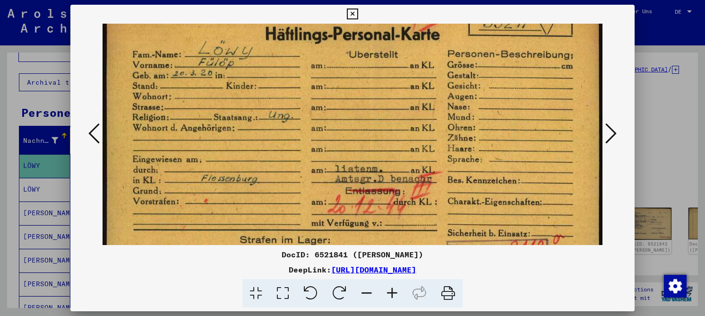
drag, startPoint x: 329, startPoint y: 159, endPoint x: 330, endPoint y: 116, distance: 43.0
click at [330, 116] on img at bounding box center [353, 158] width 500 height 355
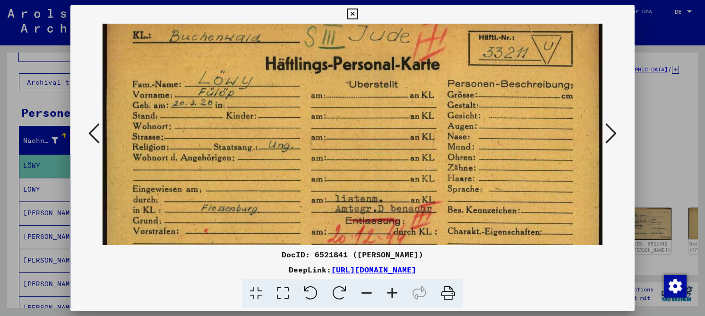
drag, startPoint x: 384, startPoint y: 173, endPoint x: 355, endPoint y: 206, distance: 44.2
click at [355, 206] on img at bounding box center [353, 188] width 500 height 355
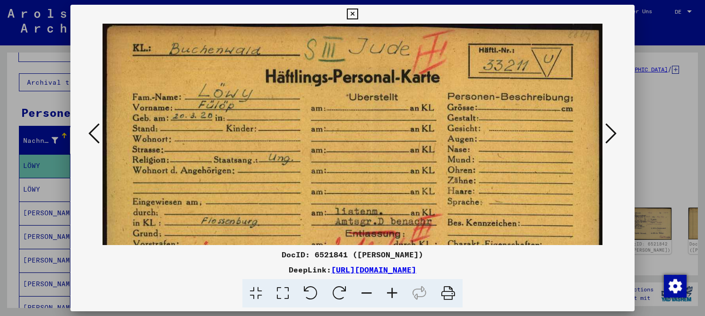
drag, startPoint x: 361, startPoint y: 151, endPoint x: 371, endPoint y: 171, distance: 22.2
click at [371, 171] on img at bounding box center [353, 201] width 500 height 355
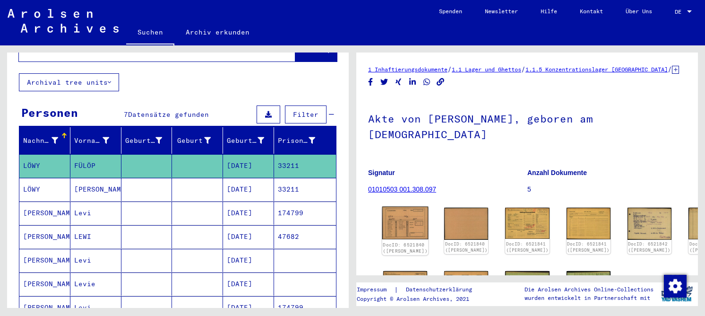
click at [407, 211] on img at bounding box center [405, 223] width 46 height 33
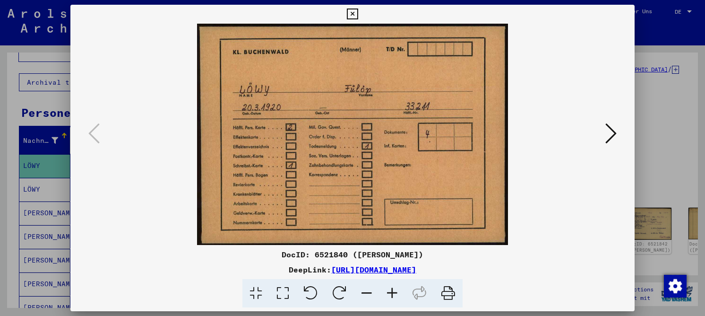
click at [606, 136] on icon at bounding box center [611, 133] width 11 height 23
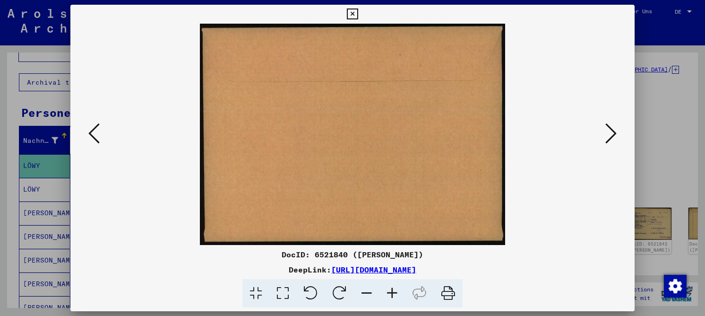
click at [606, 136] on icon at bounding box center [611, 133] width 11 height 23
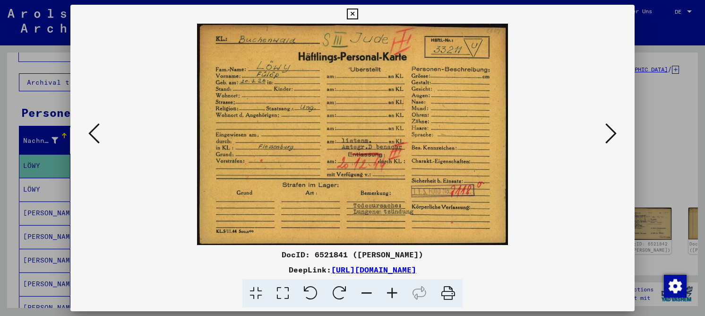
click at [606, 136] on icon at bounding box center [611, 133] width 11 height 23
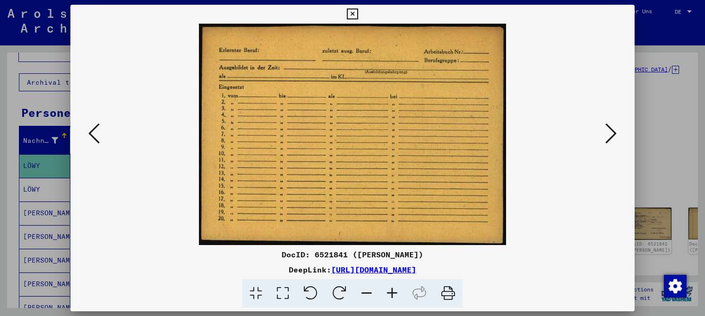
click at [606, 136] on icon at bounding box center [611, 133] width 11 height 23
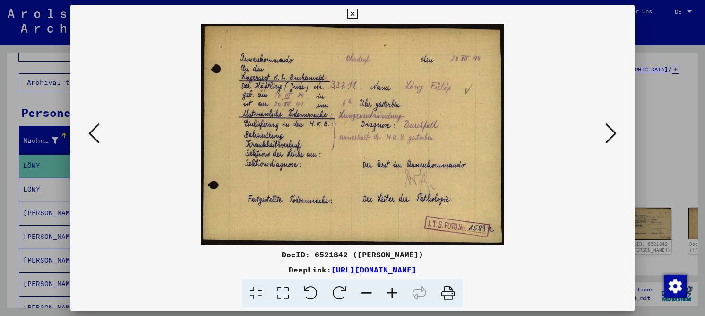
click at [292, 297] on icon at bounding box center [282, 293] width 27 height 29
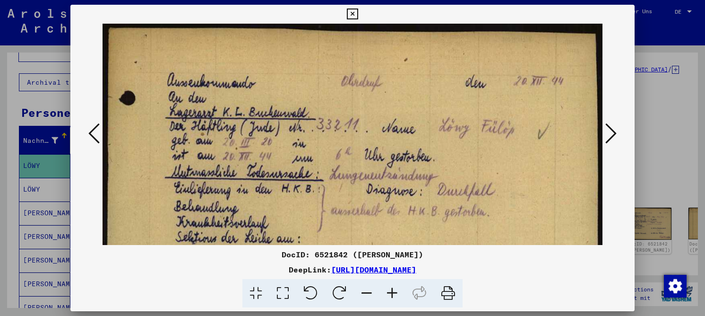
click at [609, 135] on icon at bounding box center [611, 133] width 11 height 23
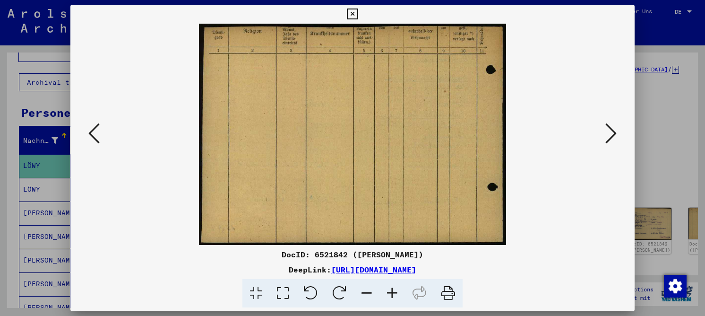
click at [609, 135] on icon at bounding box center [611, 133] width 11 height 23
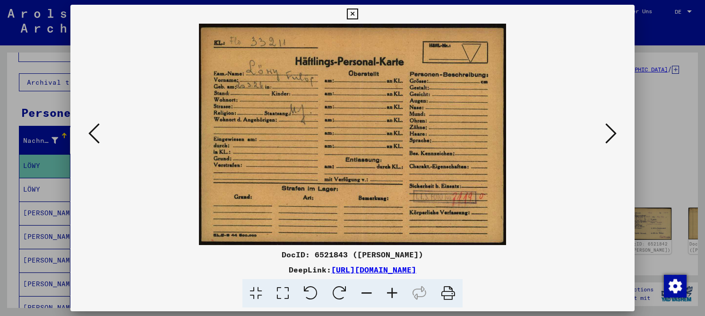
click at [607, 134] on icon at bounding box center [611, 133] width 11 height 23
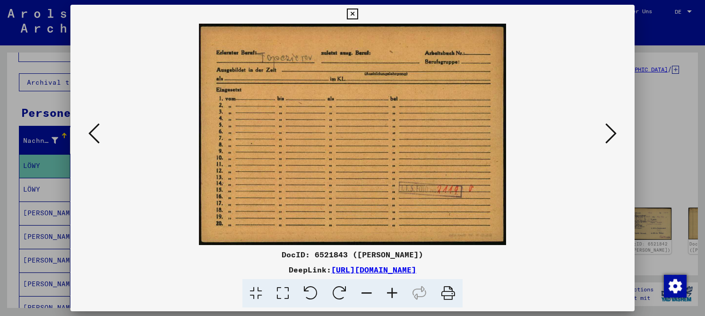
click at [607, 134] on icon at bounding box center [611, 133] width 11 height 23
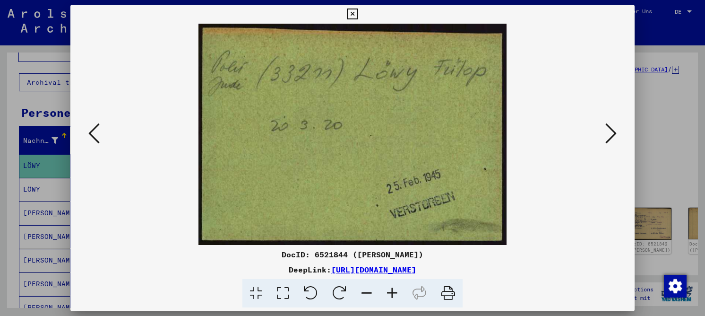
click at [607, 134] on icon at bounding box center [611, 133] width 11 height 23
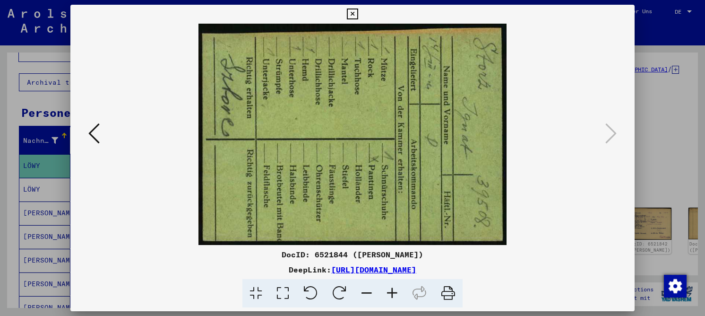
click at [348, 17] on icon at bounding box center [352, 14] width 11 height 11
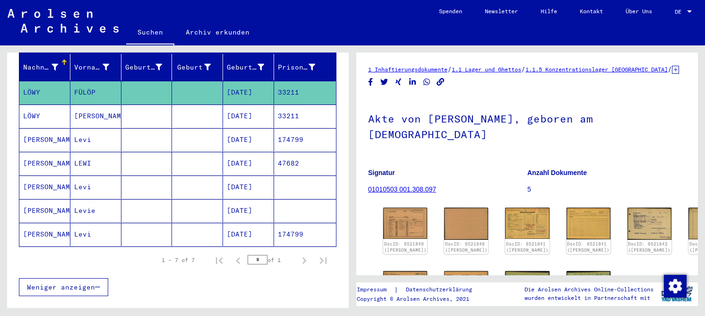
scroll to position [142, 0]
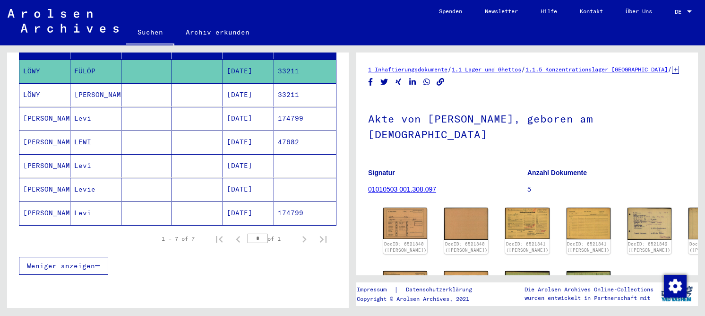
click at [249, 208] on mat-cell "[DATE]" at bounding box center [248, 212] width 51 height 23
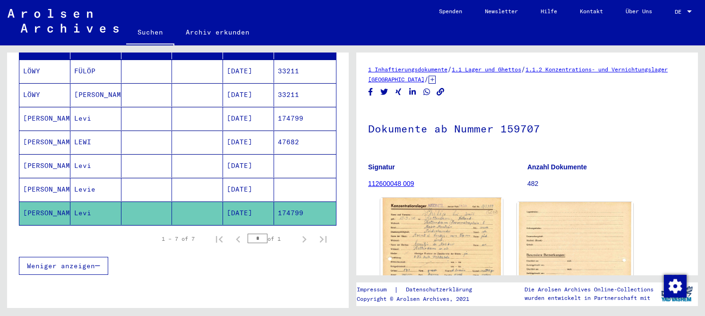
click at [435, 219] on img at bounding box center [442, 282] width 122 height 168
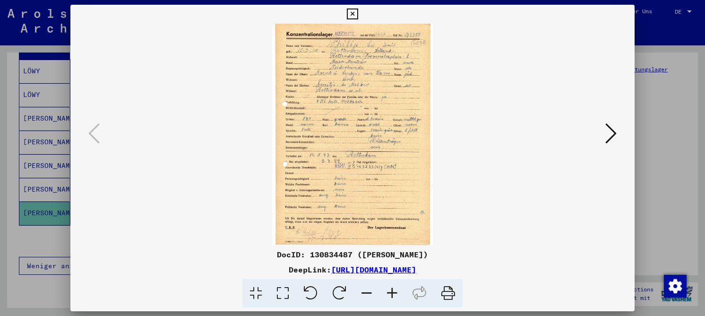
click at [281, 295] on icon at bounding box center [282, 293] width 27 height 29
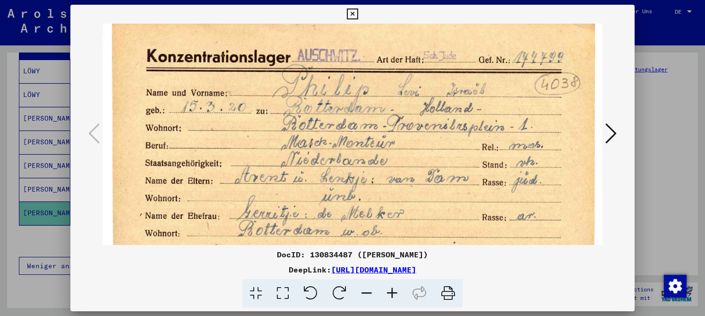
scroll to position [1, 0]
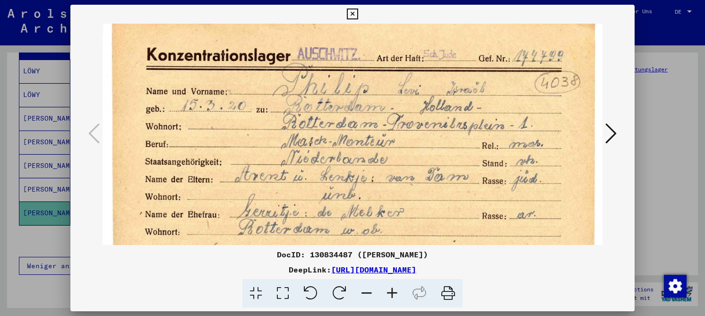
drag, startPoint x: 316, startPoint y: 178, endPoint x: 303, endPoint y: 180, distance: 13.3
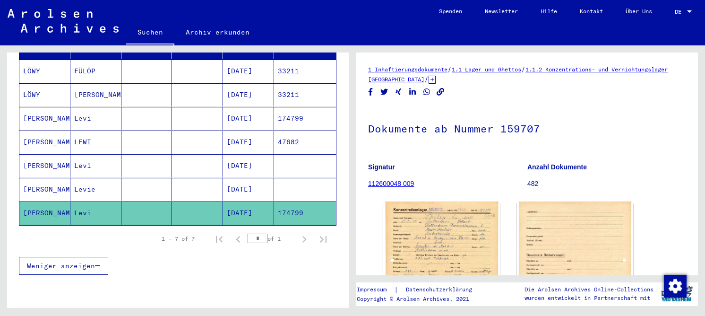
click at [279, 201] on mat-cell "174799" at bounding box center [305, 212] width 62 height 23
click at [229, 201] on mat-cell "[DATE]" at bounding box center [248, 212] width 51 height 23
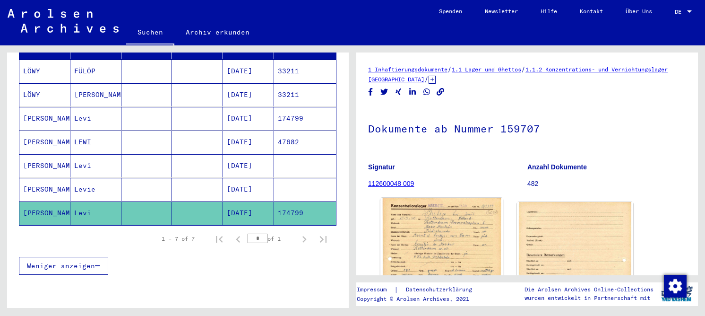
click at [412, 213] on img at bounding box center [442, 282] width 122 height 168
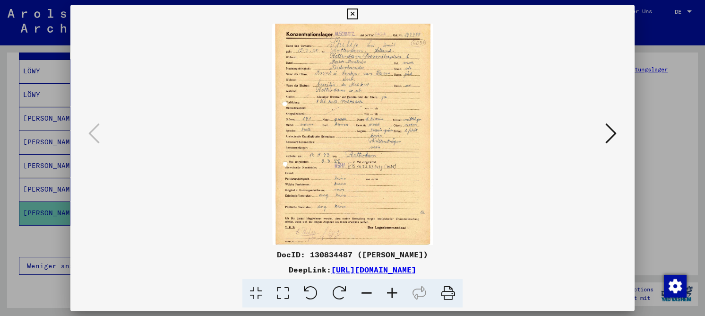
drag, startPoint x: 285, startPoint y: 289, endPoint x: 299, endPoint y: 261, distance: 31.1
click at [285, 286] on icon at bounding box center [282, 293] width 27 height 29
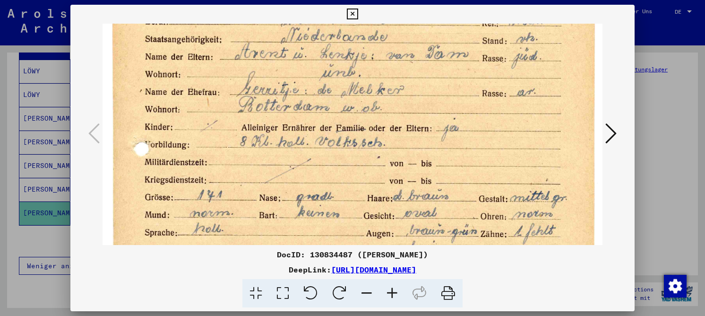
drag, startPoint x: 314, startPoint y: 183, endPoint x: 318, endPoint y: 83, distance: 100.3
click at [318, 83] on img at bounding box center [353, 244] width 500 height 688
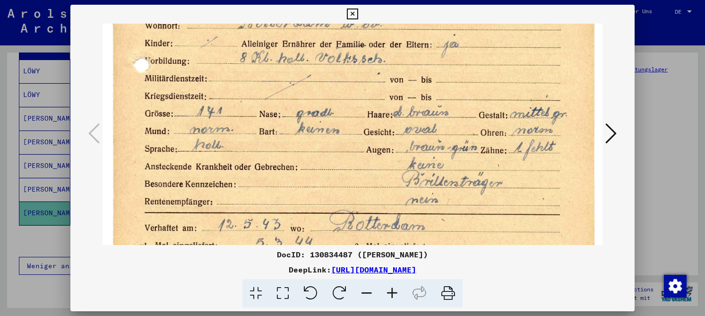
scroll to position [221, 0]
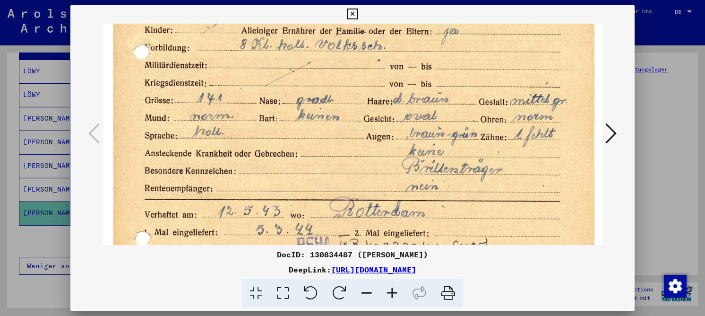
drag, startPoint x: 318, startPoint y: 83, endPoint x: 323, endPoint y: -14, distance: 97.0
click at [323, 0] on html "**********" at bounding box center [352, 158] width 705 height 316
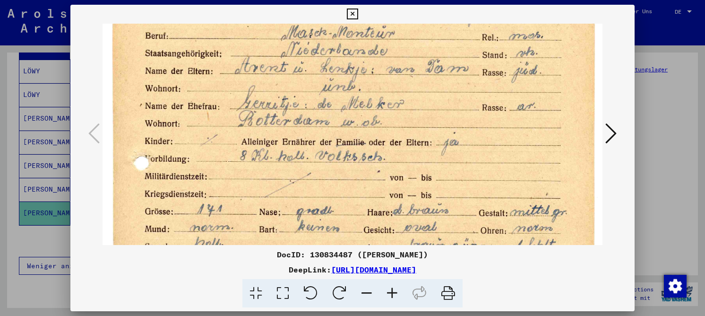
drag, startPoint x: 322, startPoint y: 113, endPoint x: 331, endPoint y: 167, distance: 54.6
click at [331, 172] on img at bounding box center [353, 258] width 500 height 688
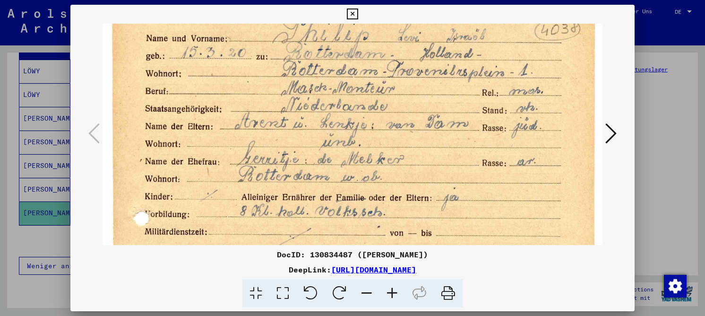
scroll to position [49, 0]
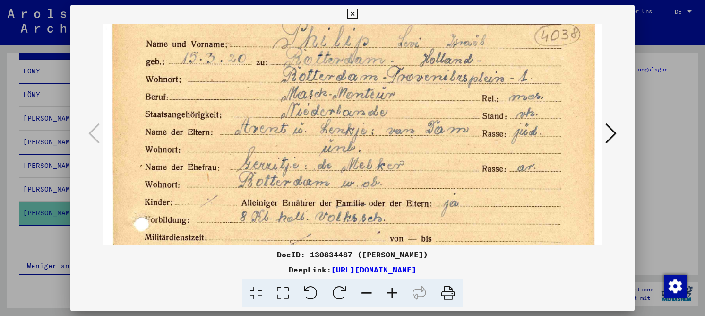
drag, startPoint x: 313, startPoint y: 68, endPoint x: 307, endPoint y: 124, distance: 57.1
click at [307, 124] on img at bounding box center [353, 319] width 500 height 688
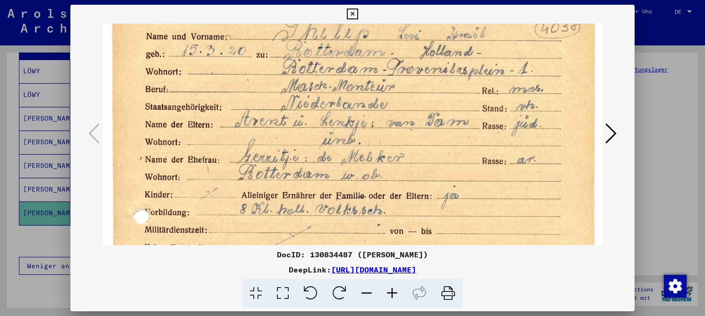
scroll to position [61, 0]
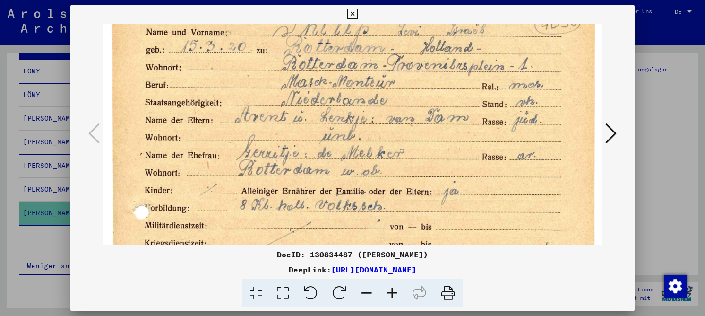
drag, startPoint x: 356, startPoint y: 107, endPoint x: 356, endPoint y: 95, distance: 11.8
click at [356, 95] on img at bounding box center [353, 307] width 500 height 688
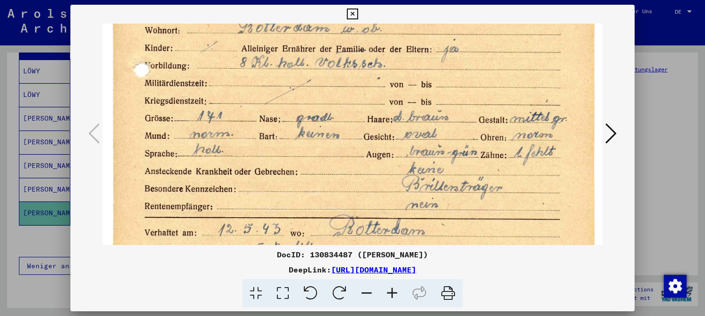
scroll to position [203, 0]
drag, startPoint x: 313, startPoint y: 147, endPoint x: 341, endPoint y: 27, distance: 122.2
click at [341, 27] on img at bounding box center [353, 164] width 500 height 688
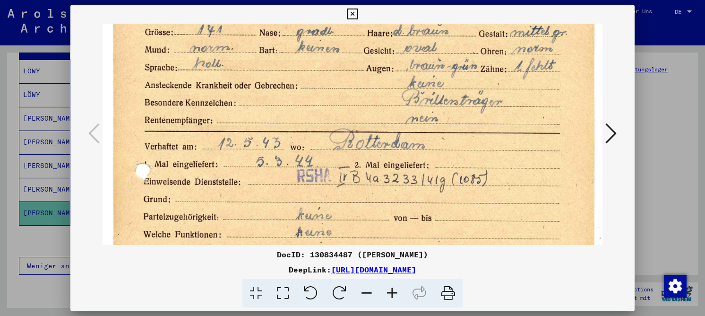
drag, startPoint x: 349, startPoint y: 135, endPoint x: 356, endPoint y: 69, distance: 67.1
click at [356, 69] on img at bounding box center [353, 79] width 500 height 688
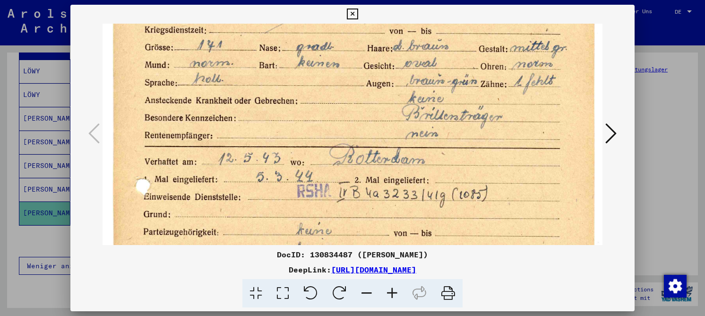
drag, startPoint x: 356, startPoint y: 126, endPoint x: 358, endPoint y: 145, distance: 18.5
click at [353, 143] on img at bounding box center [353, 94] width 500 height 688
drag, startPoint x: 365, startPoint y: 254, endPoint x: 419, endPoint y: 251, distance: 54.0
click at [419, 251] on div "DocID: 130834487 ([PERSON_NAME])" at bounding box center [352, 254] width 564 height 11
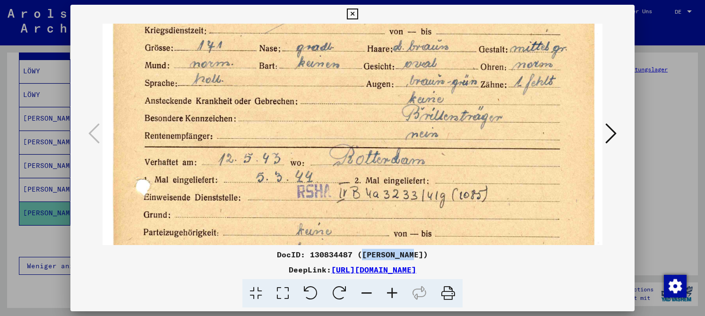
click at [357, 11] on icon at bounding box center [352, 14] width 11 height 11
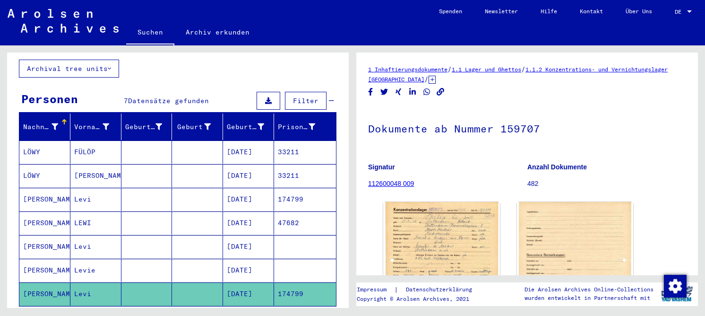
scroll to position [0, 0]
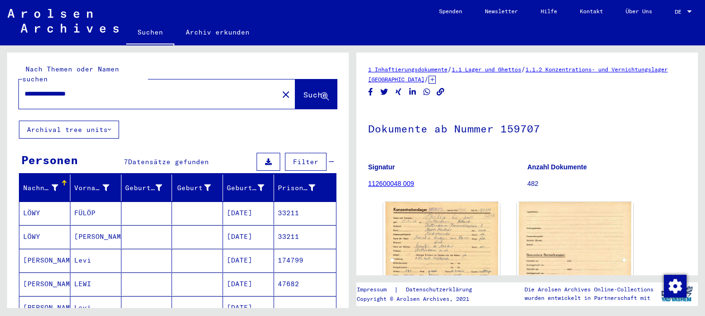
drag, startPoint x: 58, startPoint y: 84, endPoint x: 138, endPoint y: 91, distance: 79.7
click at [132, 89] on input "**********" at bounding box center [149, 94] width 248 height 10
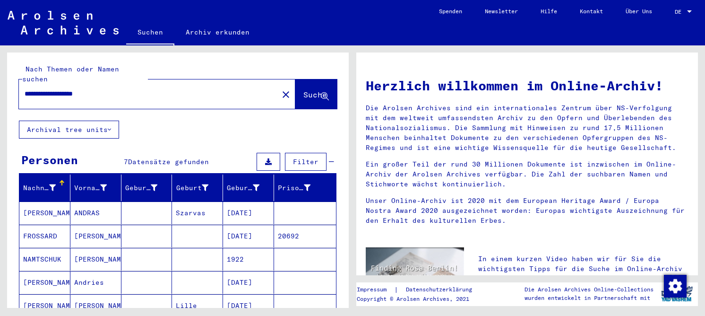
scroll to position [47, 0]
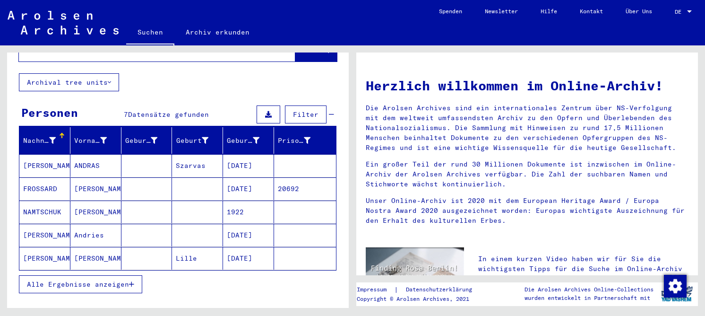
click at [138, 227] on mat-cell at bounding box center [146, 235] width 51 height 23
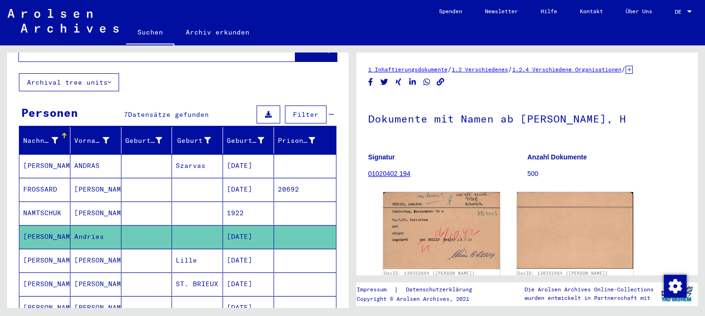
click at [267, 249] on mat-cell "[DATE]" at bounding box center [248, 260] width 51 height 23
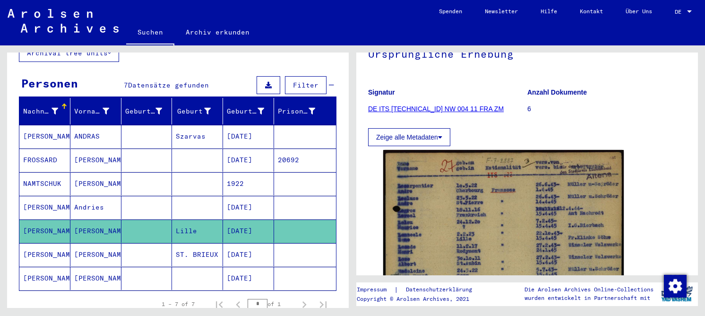
scroll to position [142, 0]
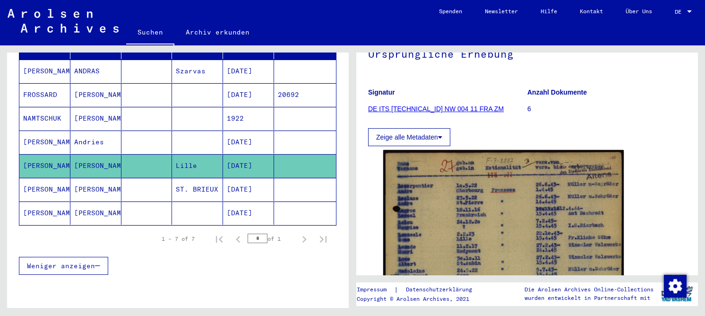
click at [206, 132] on mat-cell at bounding box center [197, 141] width 51 height 23
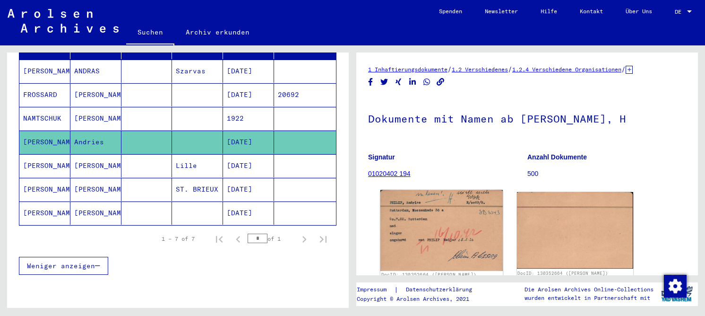
click at [440, 214] on img at bounding box center [442, 230] width 122 height 81
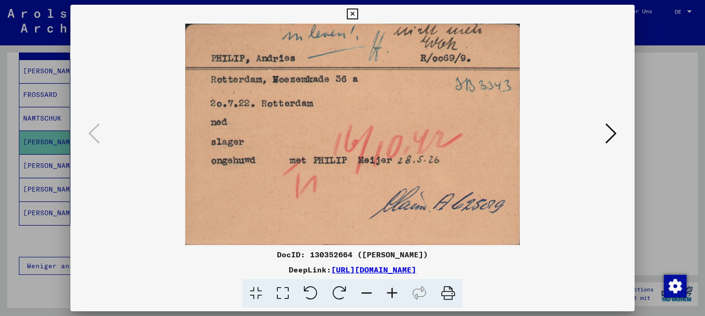
click at [409, 116] on img at bounding box center [353, 134] width 500 height 221
drag, startPoint x: 377, startPoint y: 153, endPoint x: 386, endPoint y: 111, distance: 42.9
click at [386, 111] on img at bounding box center [353, 134] width 500 height 221
click at [611, 131] on icon at bounding box center [611, 133] width 11 height 23
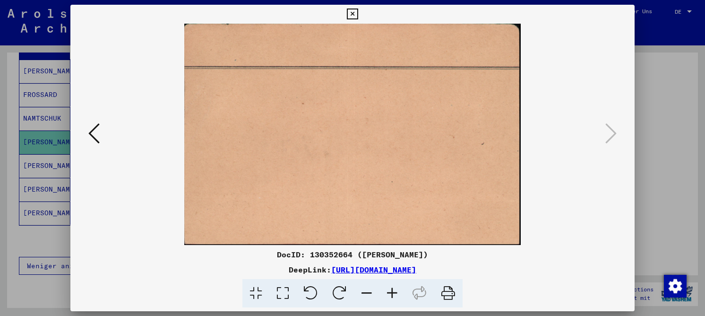
click at [349, 10] on icon at bounding box center [352, 14] width 11 height 11
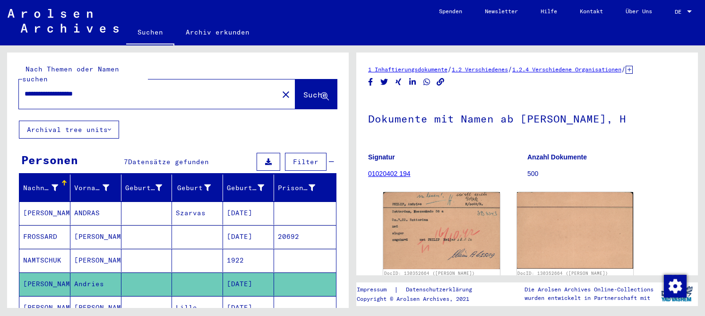
drag, startPoint x: 57, startPoint y: 80, endPoint x: 191, endPoint y: 91, distance: 135.1
click at [191, 91] on div "**********" at bounding box center [146, 93] width 254 height 21
type input "**********"
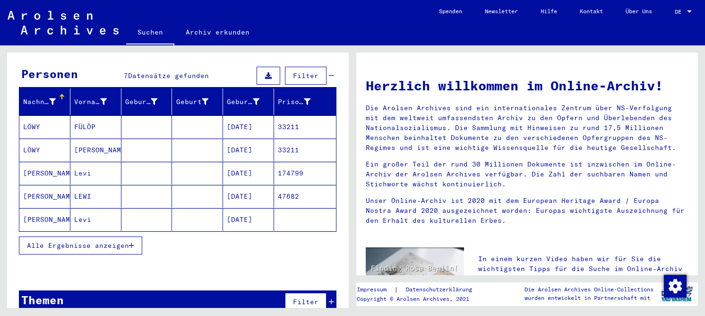
scroll to position [93, 0]
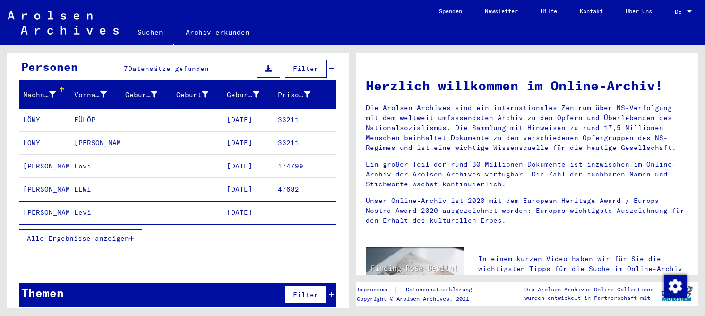
click at [172, 205] on mat-cell at bounding box center [197, 212] width 51 height 23
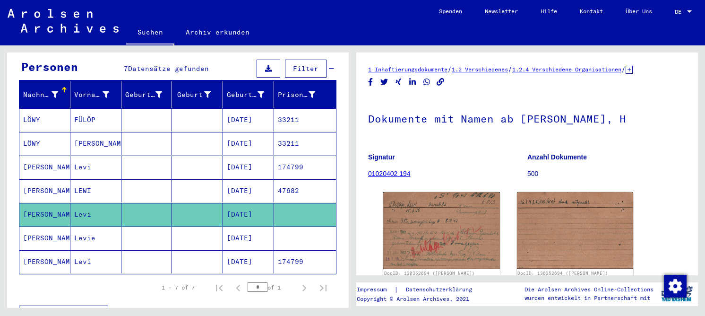
click at [173, 232] on mat-cell at bounding box center [197, 237] width 51 height 23
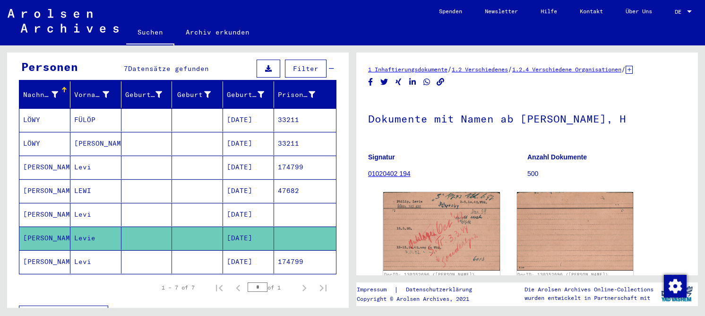
click at [257, 204] on mat-cell "[DATE]" at bounding box center [248, 214] width 51 height 23
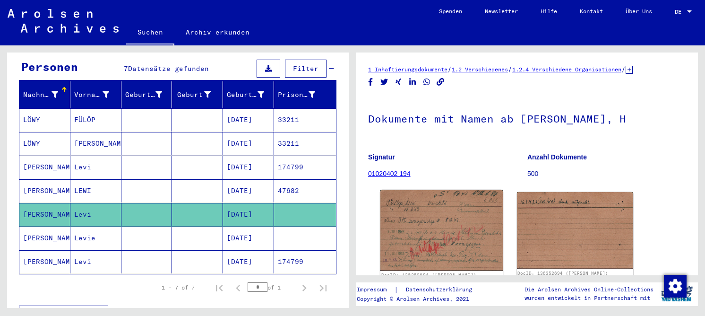
click at [397, 208] on img at bounding box center [442, 230] width 122 height 81
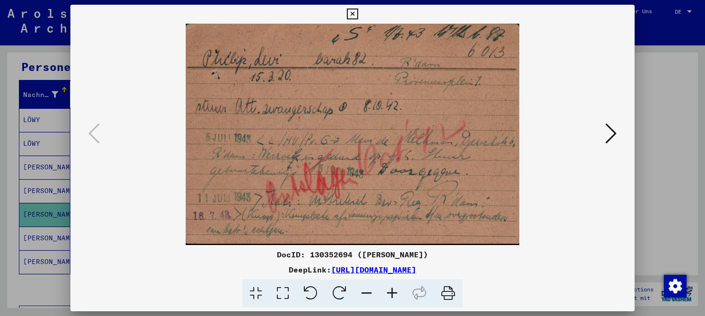
click at [320, 191] on img at bounding box center [353, 134] width 500 height 221
click at [623, 137] on div at bounding box center [352, 134] width 564 height 221
click at [617, 131] on button at bounding box center [611, 134] width 17 height 27
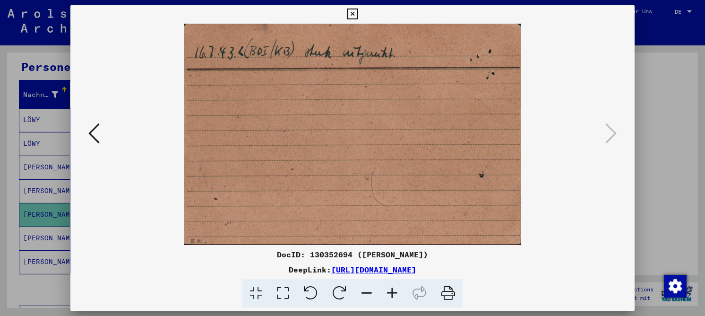
click at [355, 9] on icon at bounding box center [352, 14] width 11 height 11
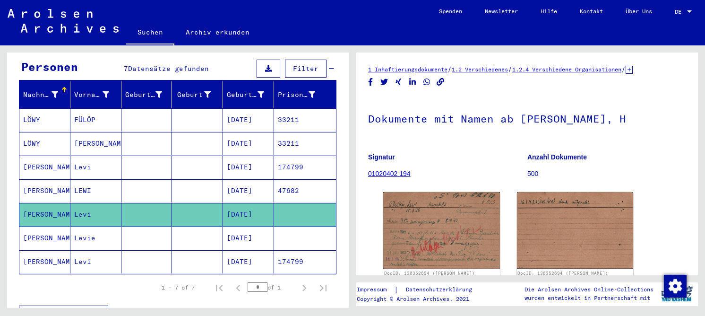
click at [129, 234] on mat-cell at bounding box center [146, 237] width 51 height 23
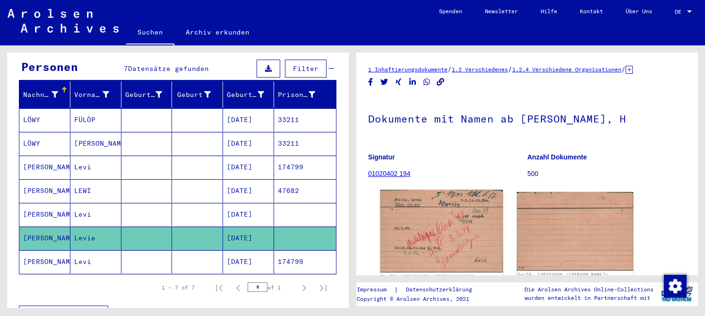
click at [433, 225] on img at bounding box center [442, 231] width 122 height 82
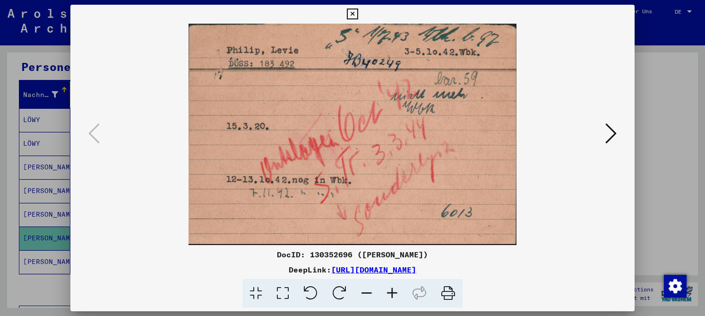
click at [614, 133] on icon at bounding box center [611, 133] width 11 height 23
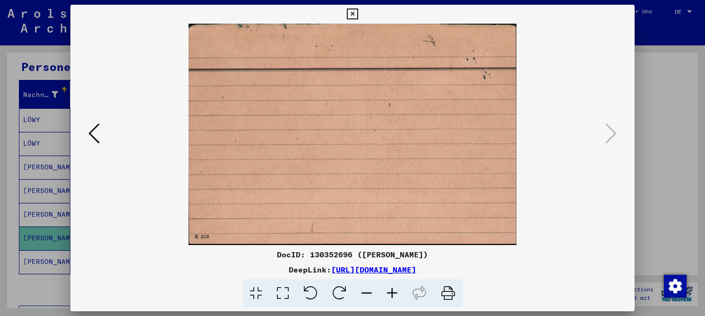
click at [350, 11] on icon at bounding box center [352, 14] width 11 height 11
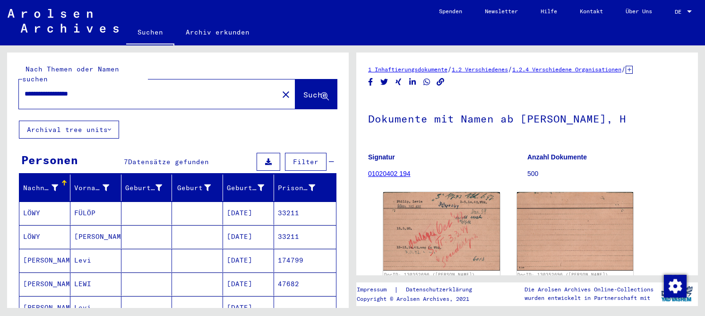
drag, startPoint x: 119, startPoint y: 86, endPoint x: 3, endPoint y: 80, distance: 116.4
click at [3, 80] on div "**********" at bounding box center [176, 176] width 353 height 262
type input "*****"
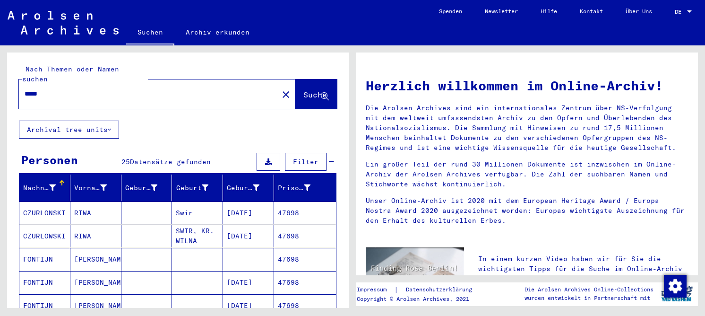
click at [78, 231] on mat-cell "RIWA" at bounding box center [95, 236] width 51 height 23
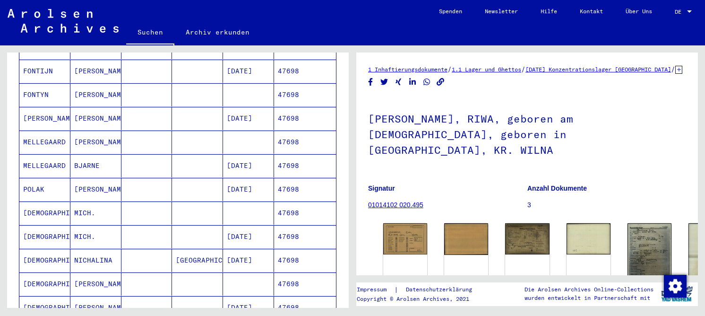
click at [78, 178] on mat-cell "[PERSON_NAME]" at bounding box center [95, 189] width 51 height 23
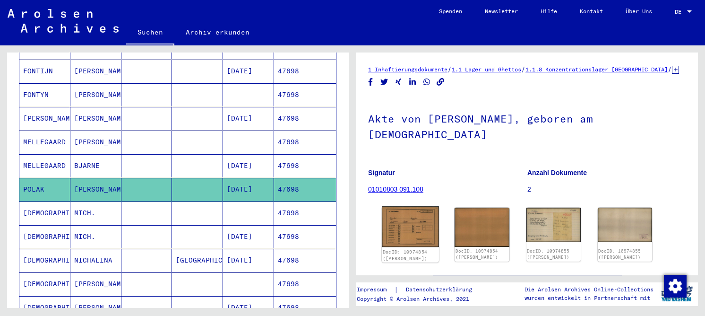
click at [404, 210] on img at bounding box center [410, 226] width 57 height 41
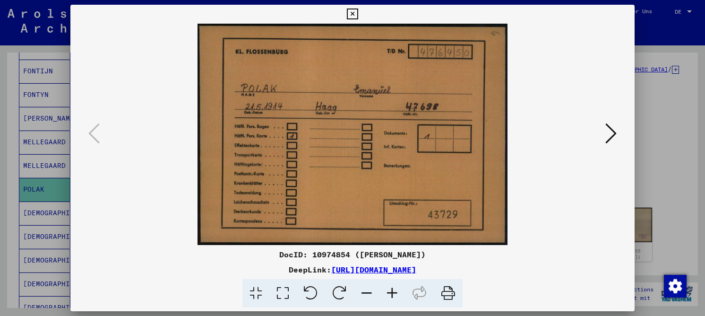
click at [279, 293] on icon at bounding box center [282, 293] width 27 height 29
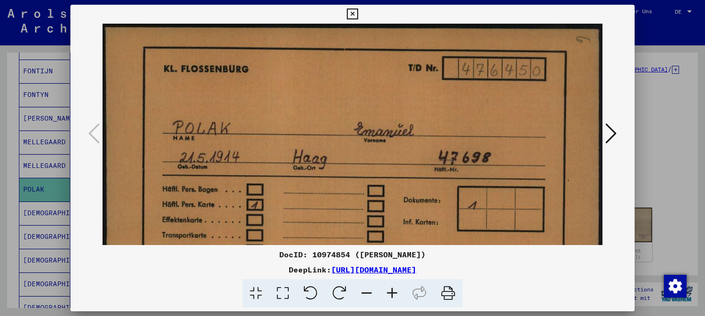
click at [606, 130] on icon at bounding box center [611, 133] width 11 height 23
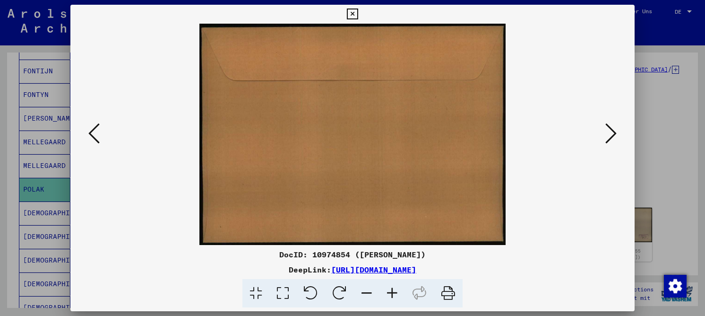
click at [606, 130] on icon at bounding box center [611, 133] width 11 height 23
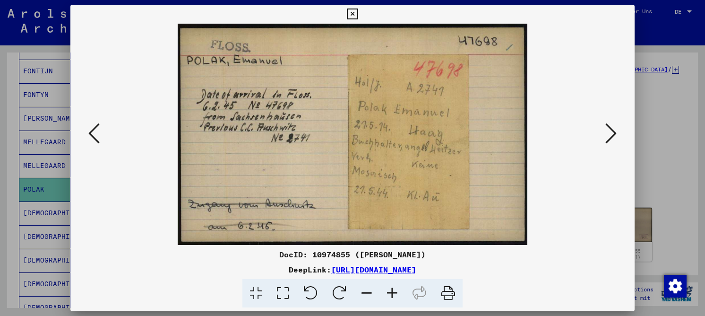
click at [281, 291] on icon at bounding box center [282, 293] width 27 height 29
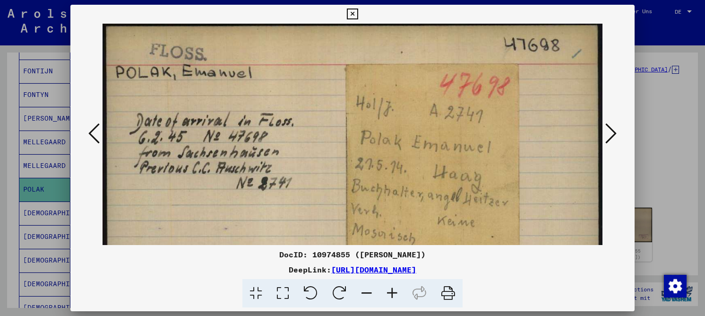
scroll to position [2, 0]
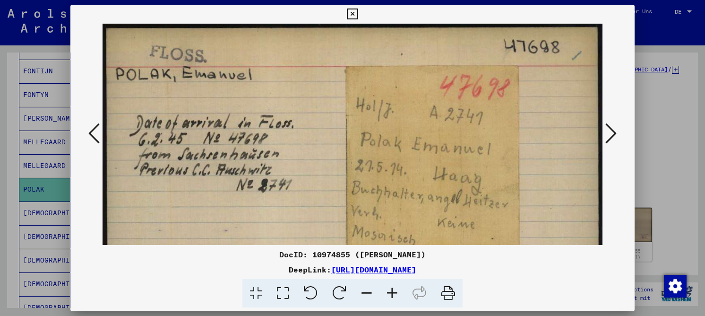
click at [267, 195] on img at bounding box center [353, 180] width 500 height 316
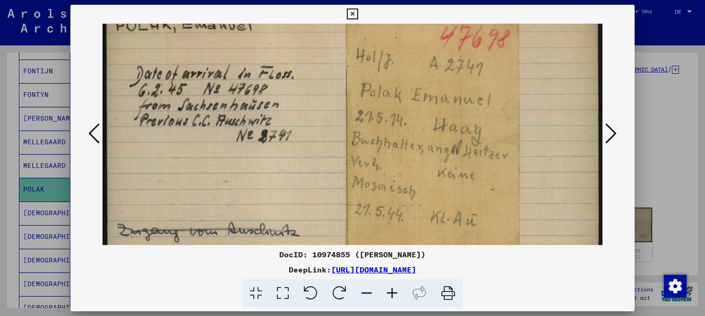
scroll to position [95, 0]
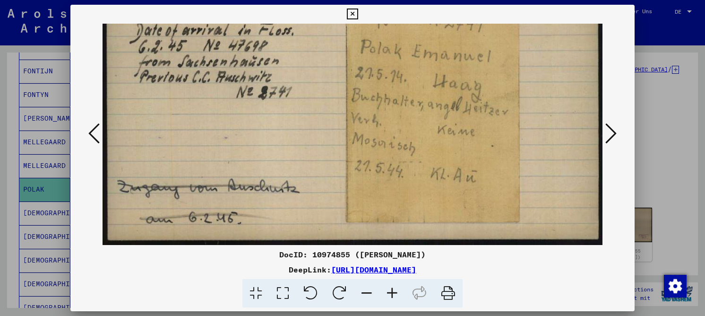
drag, startPoint x: 325, startPoint y: 162, endPoint x: 315, endPoint y: 106, distance: 56.7
click at [315, 106] on img at bounding box center [353, 87] width 500 height 316
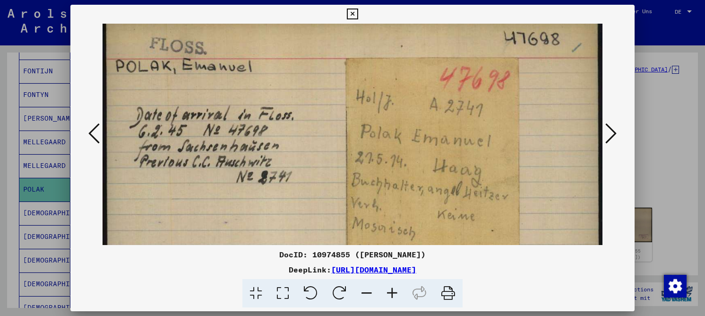
scroll to position [13, 0]
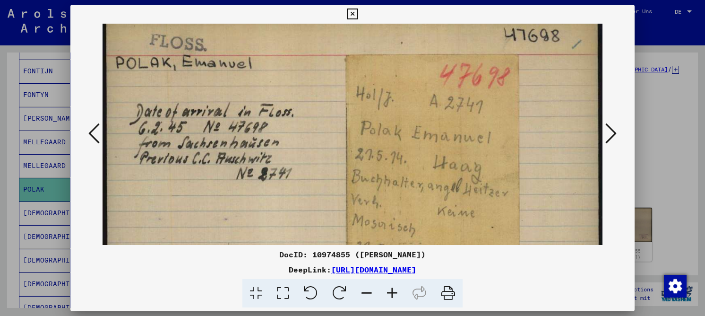
drag, startPoint x: 291, startPoint y: 105, endPoint x: 310, endPoint y: 186, distance: 83.4
click at [310, 186] on img at bounding box center [353, 168] width 500 height 316
drag, startPoint x: 360, startPoint y: 257, endPoint x: 422, endPoint y: 252, distance: 62.1
click at [422, 252] on div "DocID: 10974855 ([PERSON_NAME])" at bounding box center [352, 254] width 564 height 11
copy div "[PERSON_NAME]"
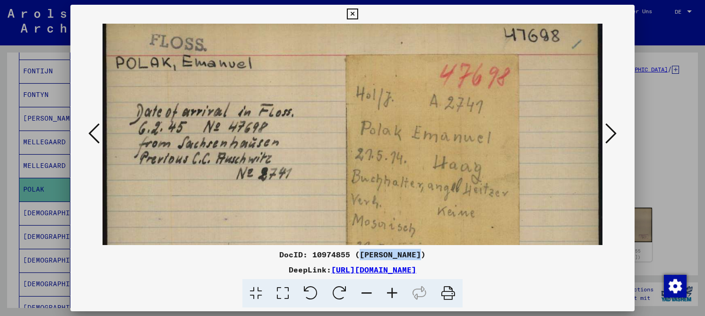
copy div "[PERSON_NAME]"
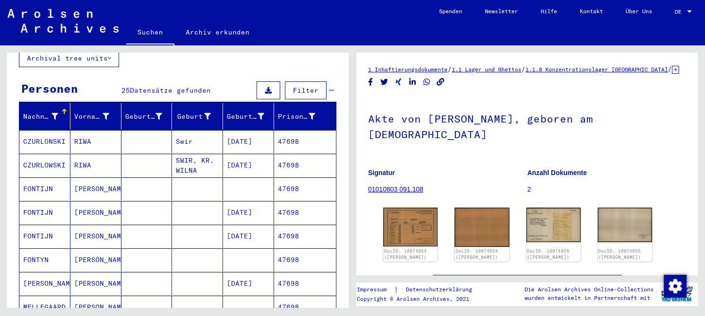
scroll to position [0, 0]
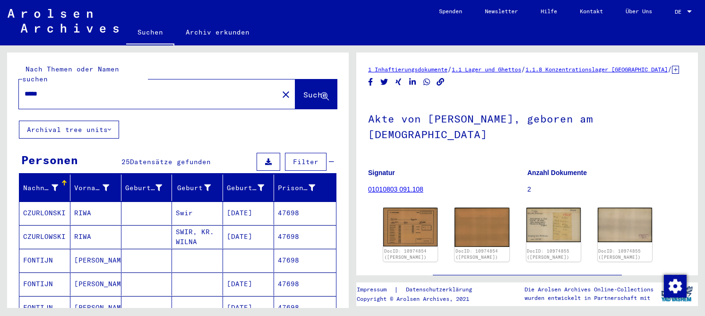
drag, startPoint x: 88, startPoint y: 87, endPoint x: 14, endPoint y: 77, distance: 74.9
click at [14, 77] on div "Nach Themen oder Namen suchen ***** close Suche" at bounding box center [178, 86] width 342 height 68
paste input "********"
type input "**********"
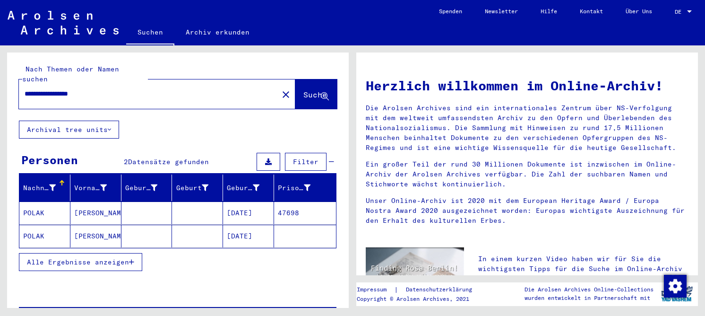
click at [204, 225] on mat-cell at bounding box center [197, 236] width 51 height 23
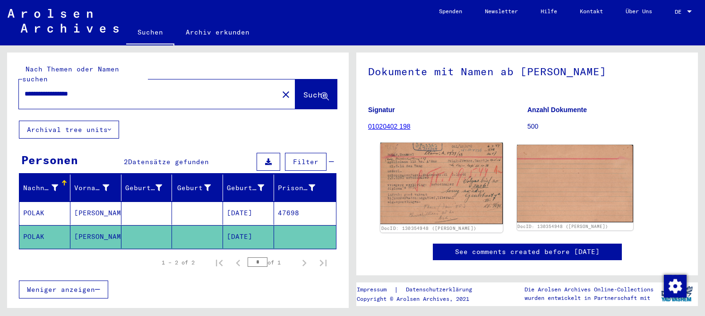
click at [445, 191] on img at bounding box center [442, 183] width 122 height 81
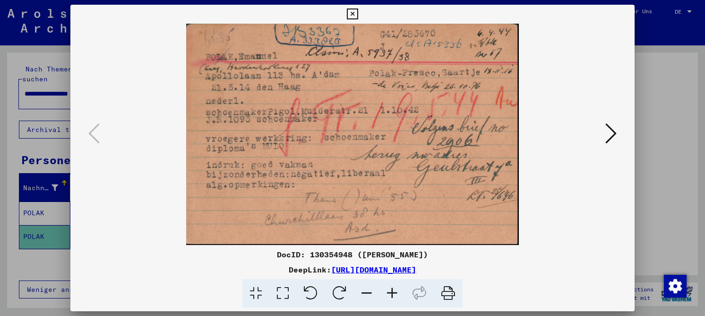
click at [285, 291] on icon at bounding box center [282, 293] width 27 height 29
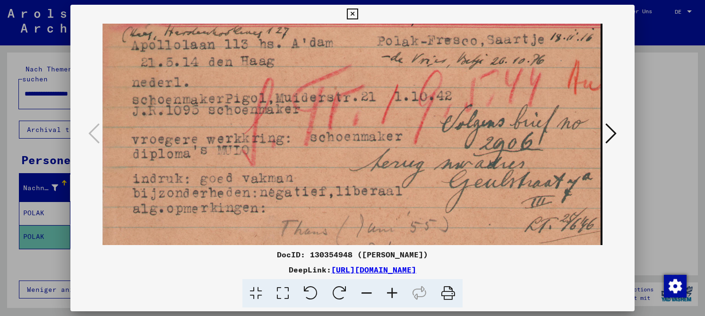
scroll to position [60, 0]
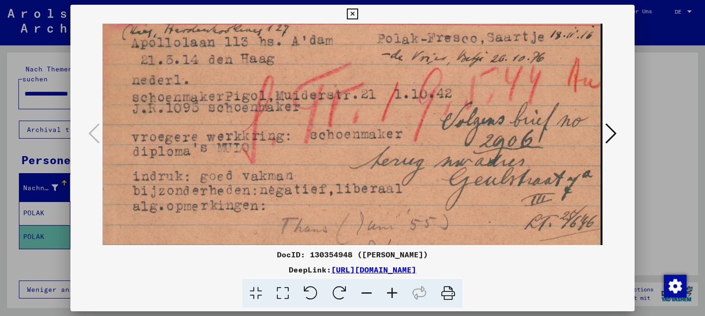
drag, startPoint x: 310, startPoint y: 153, endPoint x: 303, endPoint y: 94, distance: 59.1
click at [303, 94] on img at bounding box center [353, 130] width 500 height 332
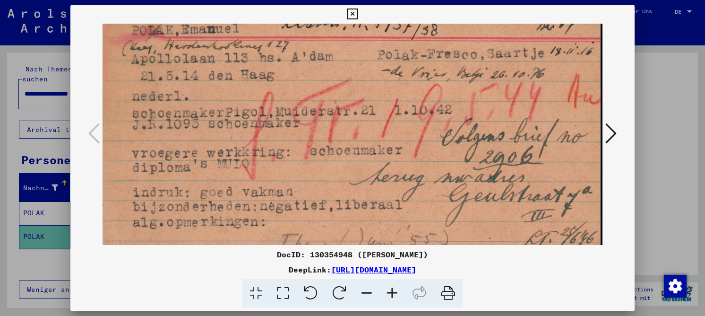
scroll to position [35, 0]
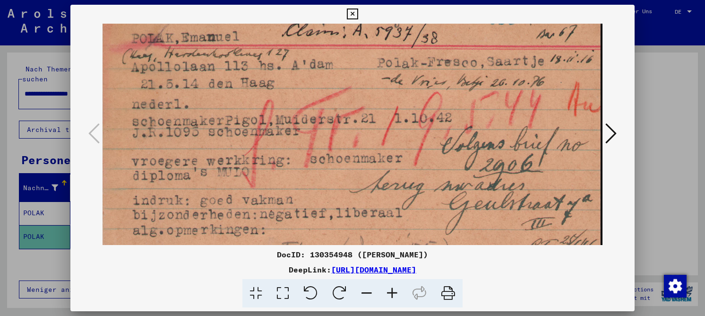
drag, startPoint x: 333, startPoint y: 99, endPoint x: 341, endPoint y: 123, distance: 25.4
click at [341, 123] on img at bounding box center [353, 154] width 500 height 332
drag, startPoint x: 362, startPoint y: 255, endPoint x: 423, endPoint y: 257, distance: 61.0
click at [423, 257] on div "DocID: 130354948 ([PERSON_NAME])" at bounding box center [352, 254] width 564 height 11
copy div "[PERSON_NAME]"
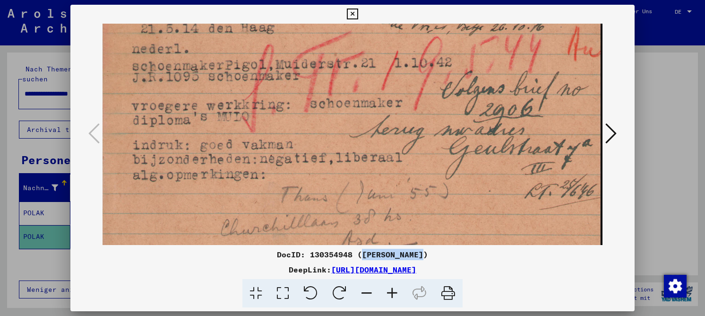
scroll to position [111, 0]
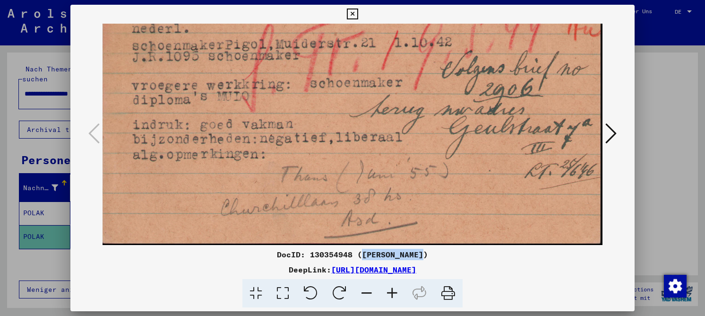
drag, startPoint x: 243, startPoint y: 164, endPoint x: 238, endPoint y: 71, distance: 92.3
click at [238, 71] on img at bounding box center [353, 79] width 500 height 332
click at [611, 131] on icon at bounding box center [611, 133] width 11 height 23
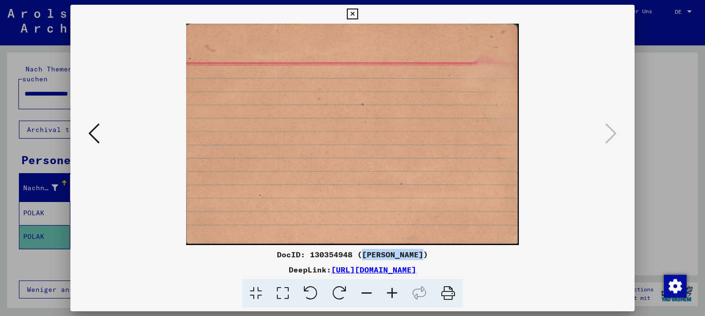
scroll to position [0, 0]
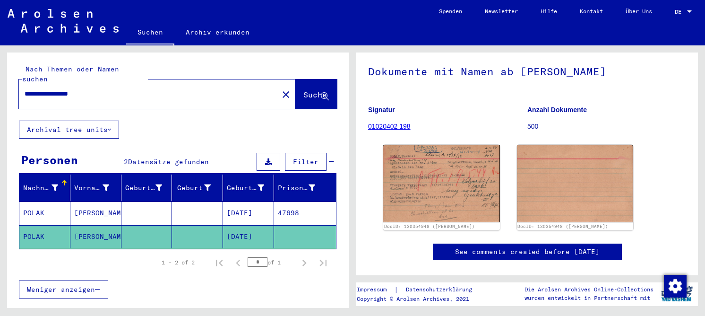
drag, startPoint x: 33, startPoint y: 82, endPoint x: -21, endPoint y: 76, distance: 54.2
click at [0, 76] on html "**********" at bounding box center [352, 158] width 705 height 316
type input "*****"
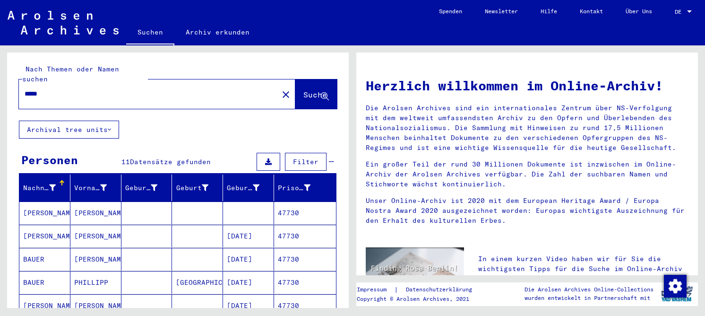
click at [218, 254] on mat-cell at bounding box center [197, 259] width 51 height 23
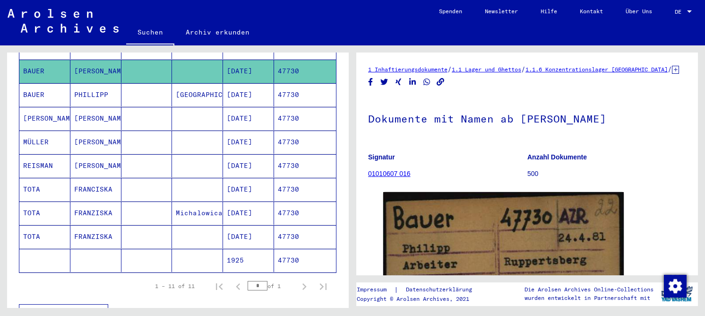
click at [122, 162] on mat-cell at bounding box center [146, 165] width 51 height 23
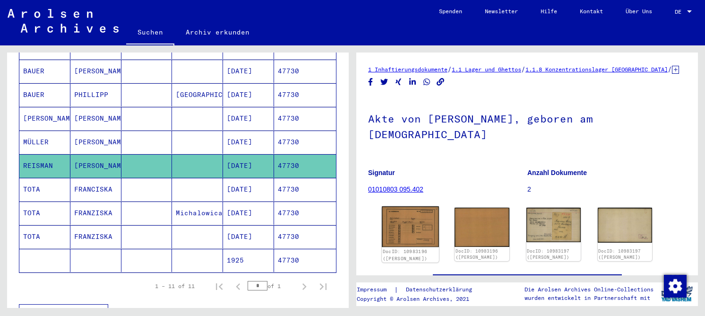
click at [405, 221] on img at bounding box center [410, 226] width 57 height 41
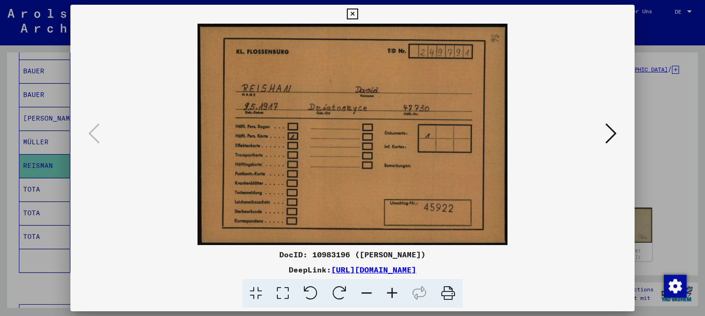
click at [606, 140] on icon at bounding box center [611, 133] width 11 height 23
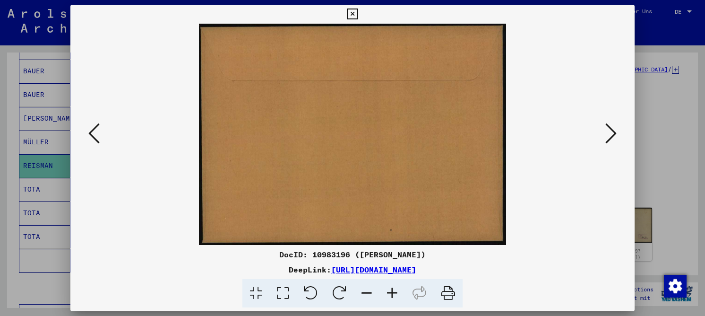
click at [606, 140] on icon at bounding box center [611, 133] width 11 height 23
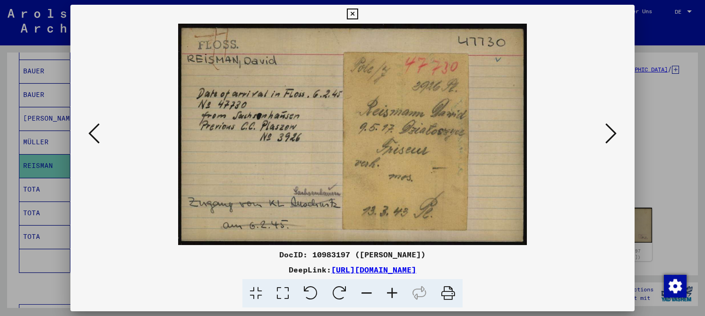
click at [349, 13] on icon at bounding box center [352, 14] width 11 height 11
